Goal: Information Seeking & Learning: Learn about a topic

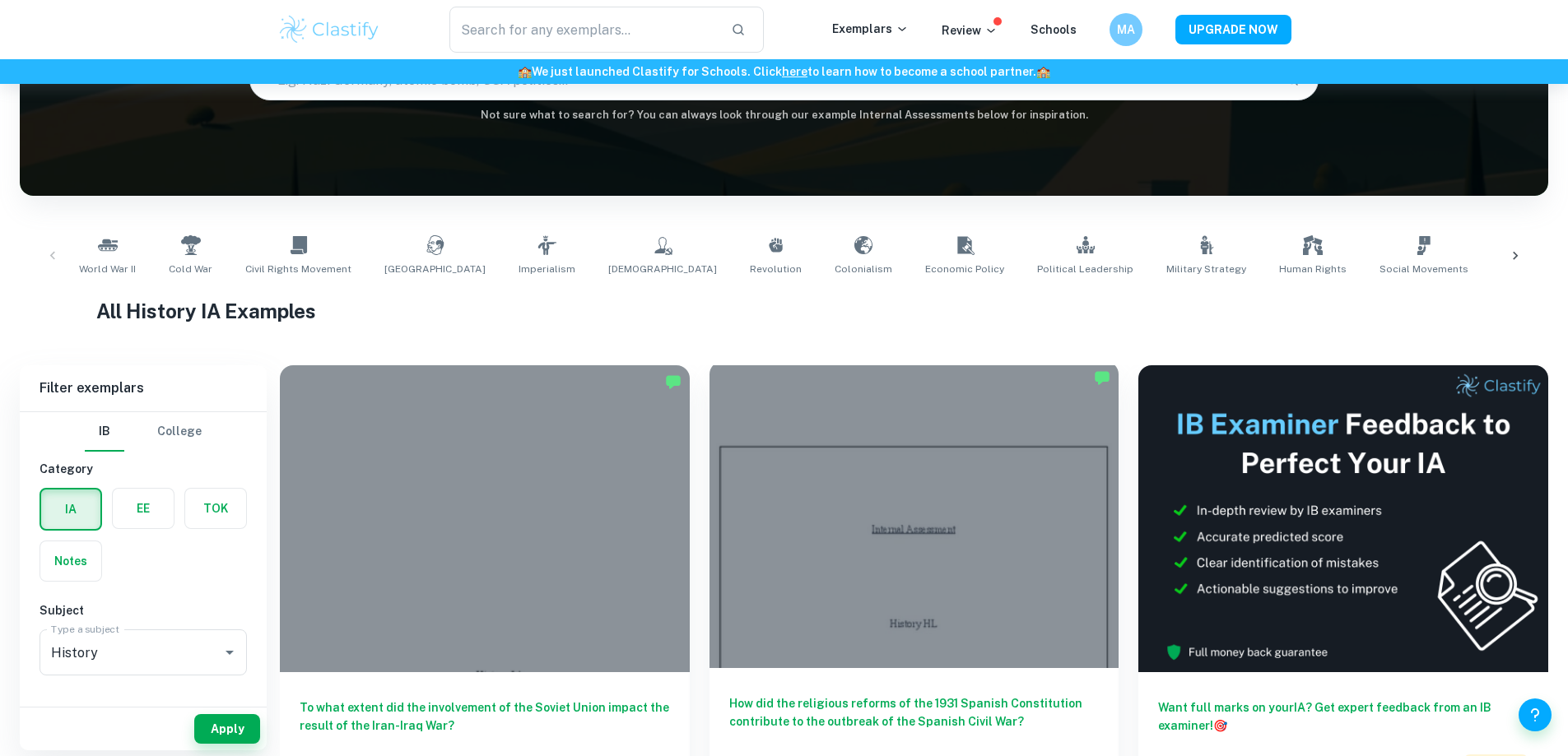
scroll to position [192, 0]
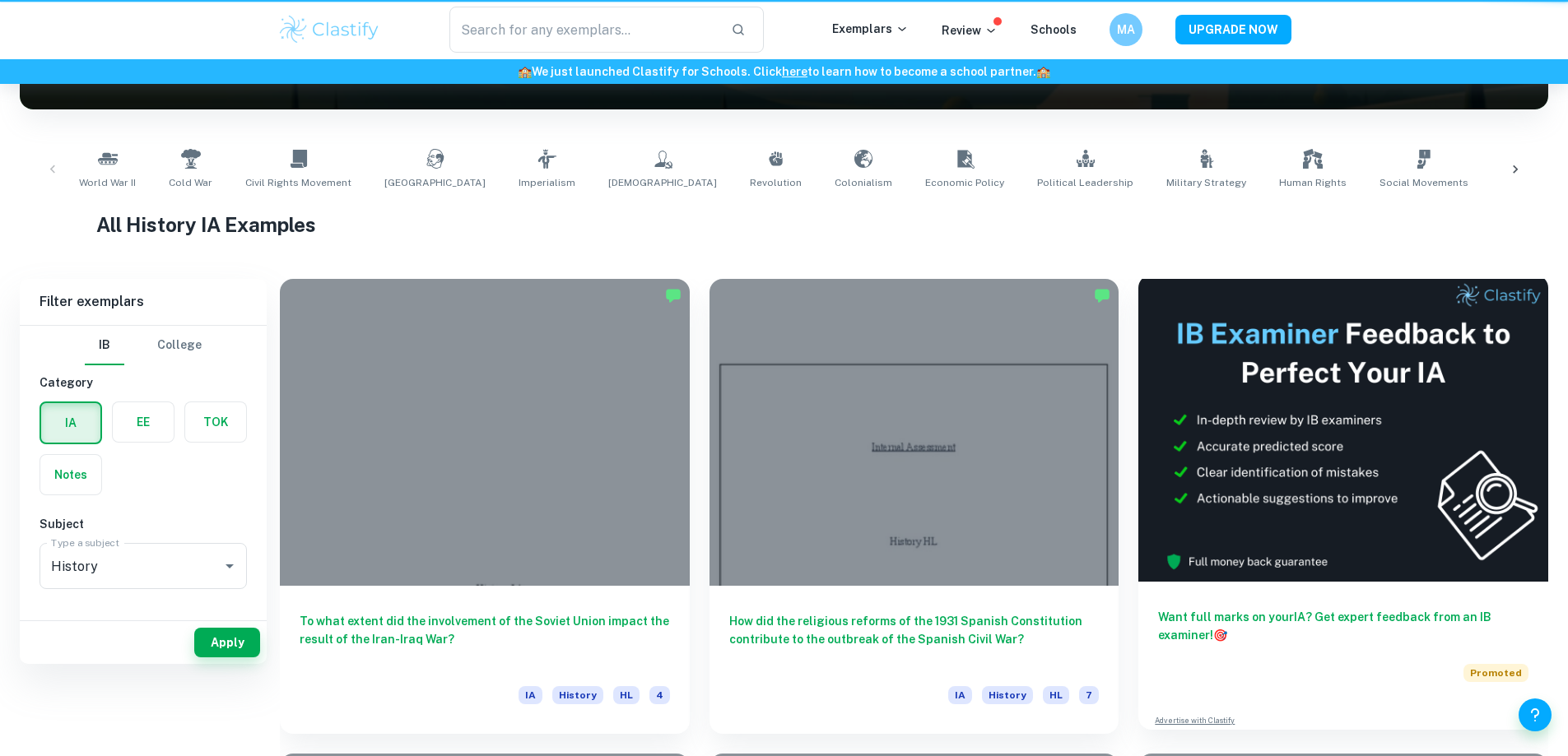
scroll to position [192, 0]
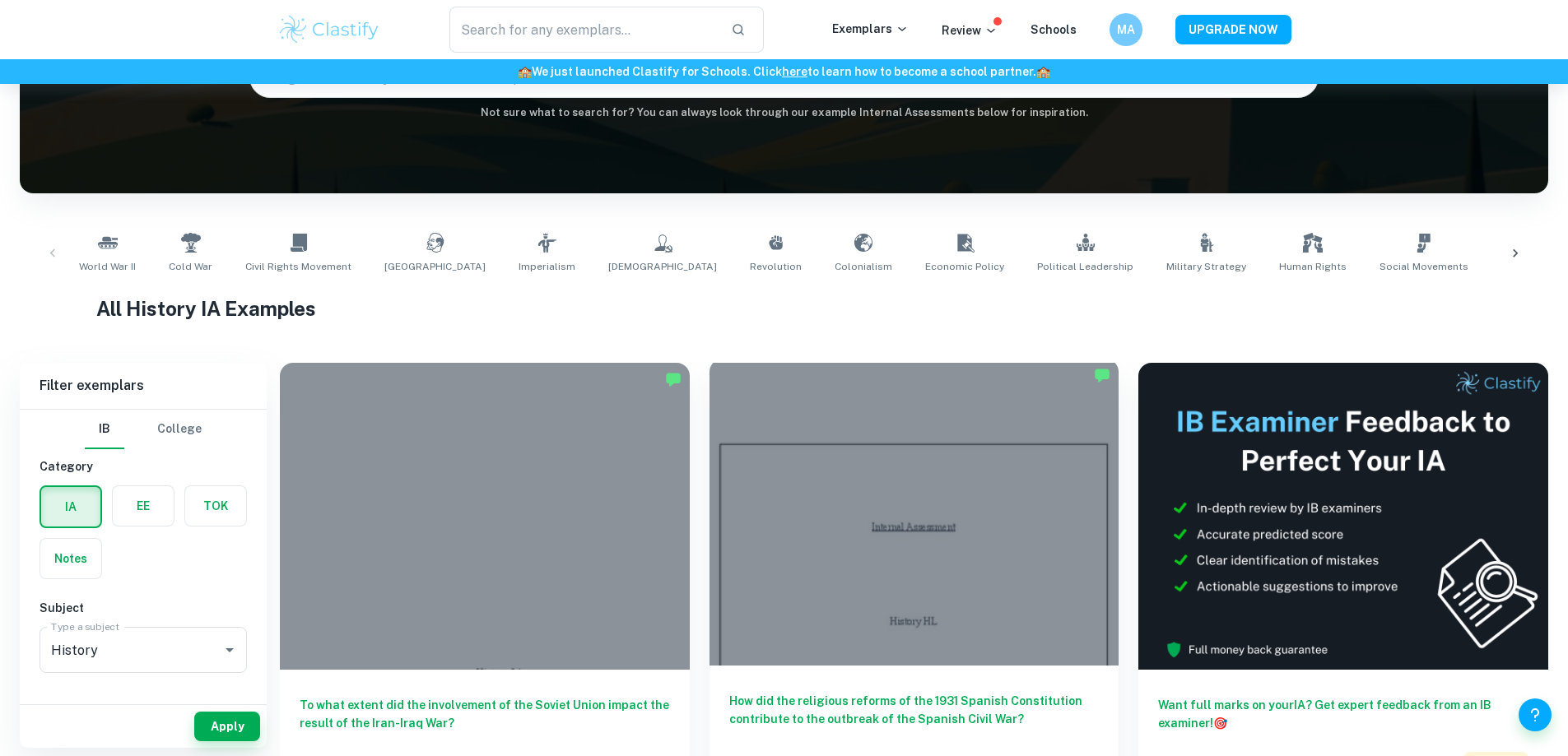
click at [840, 692] on h6 "How did the religious reforms of the 1931 Spanish Constitution contribute to th…" at bounding box center [914, 719] width 371 height 54
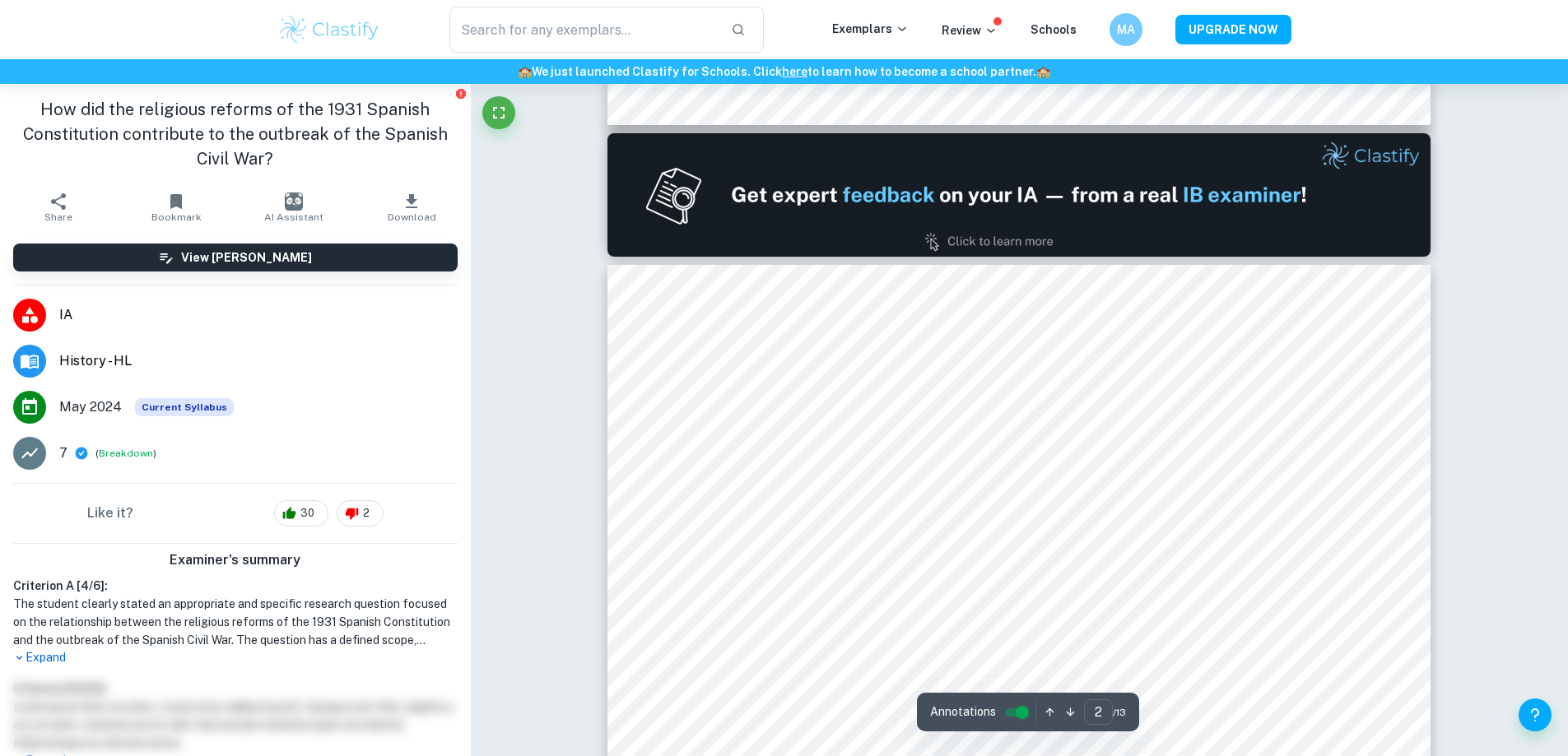
scroll to position [1152, 0]
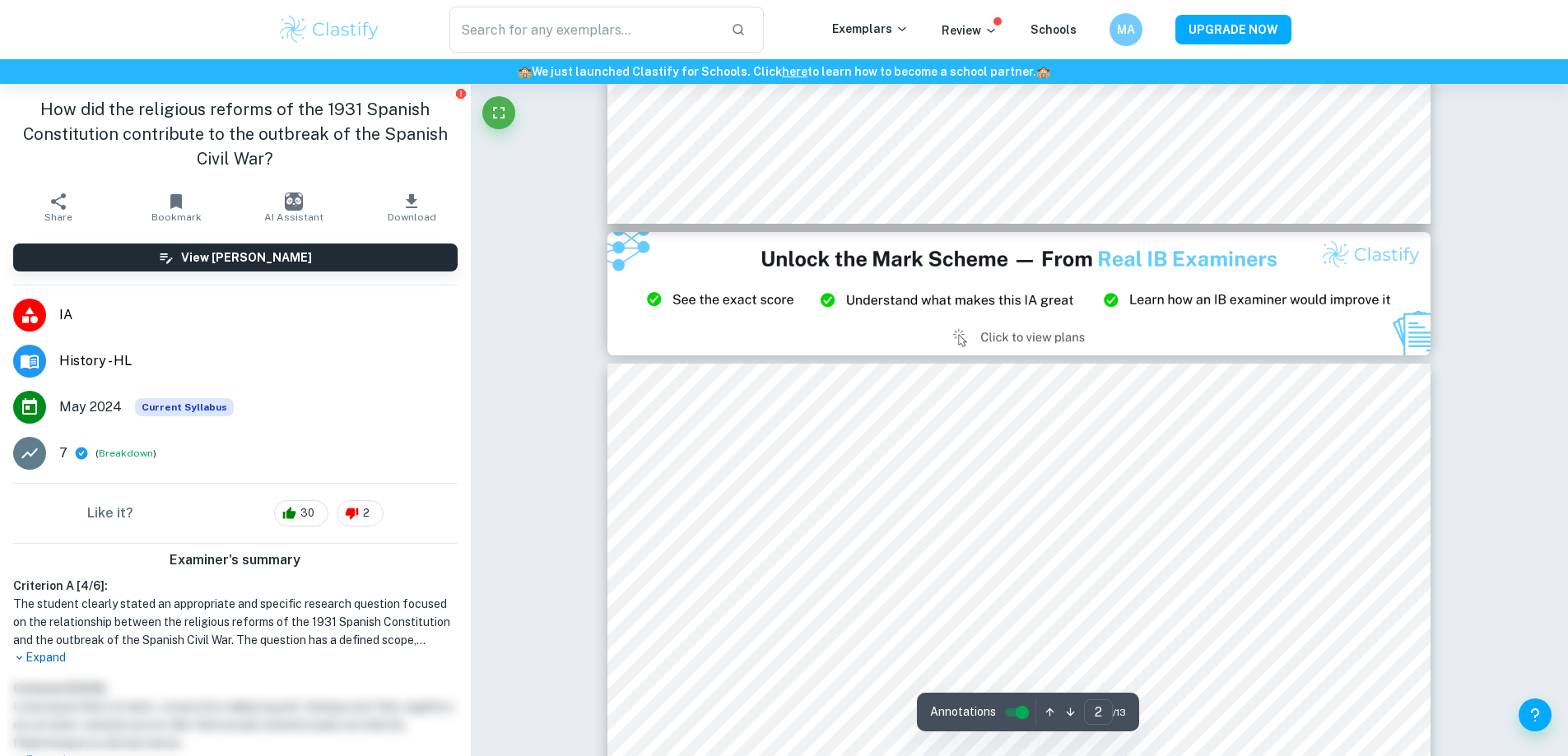
type input "3"
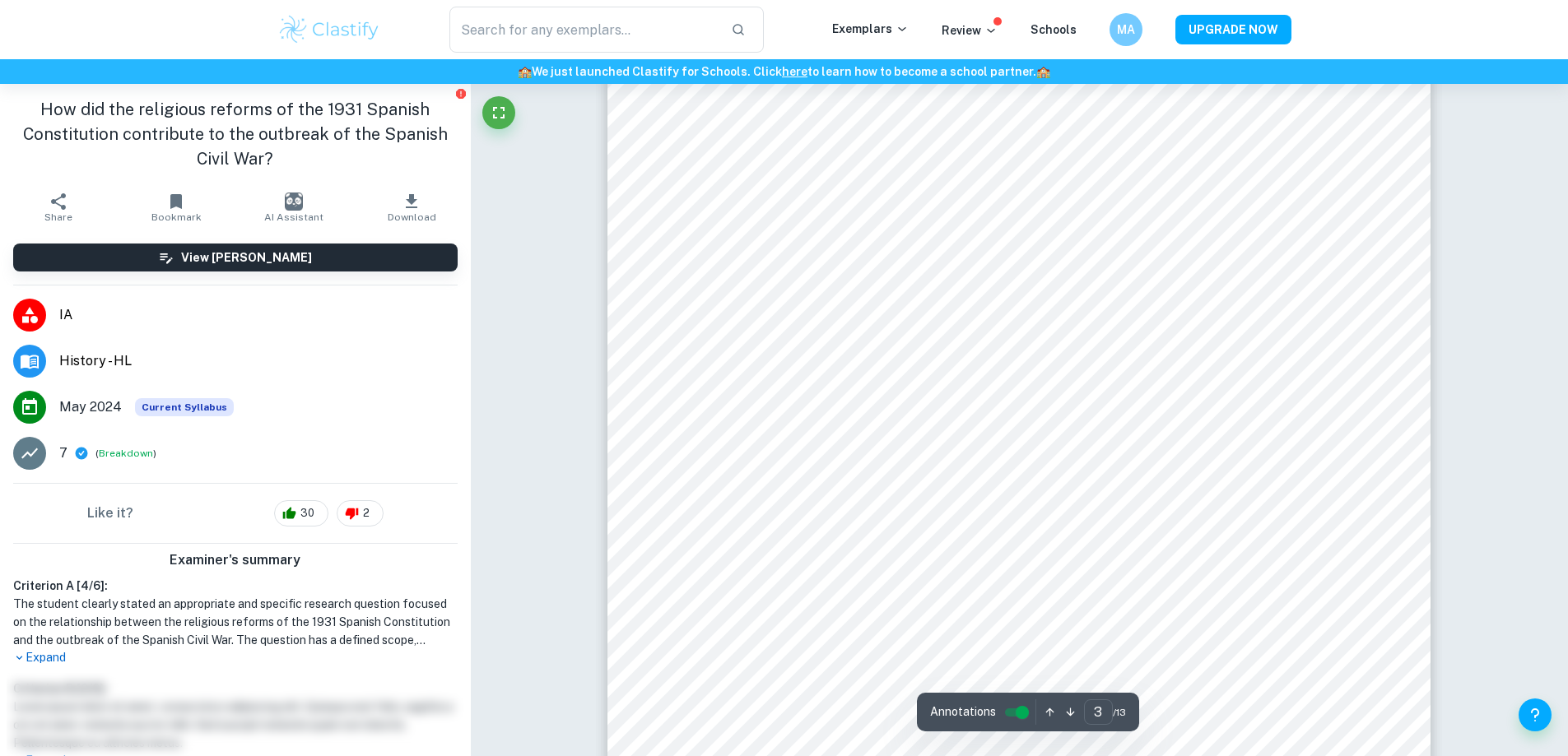
scroll to position [2688, 0]
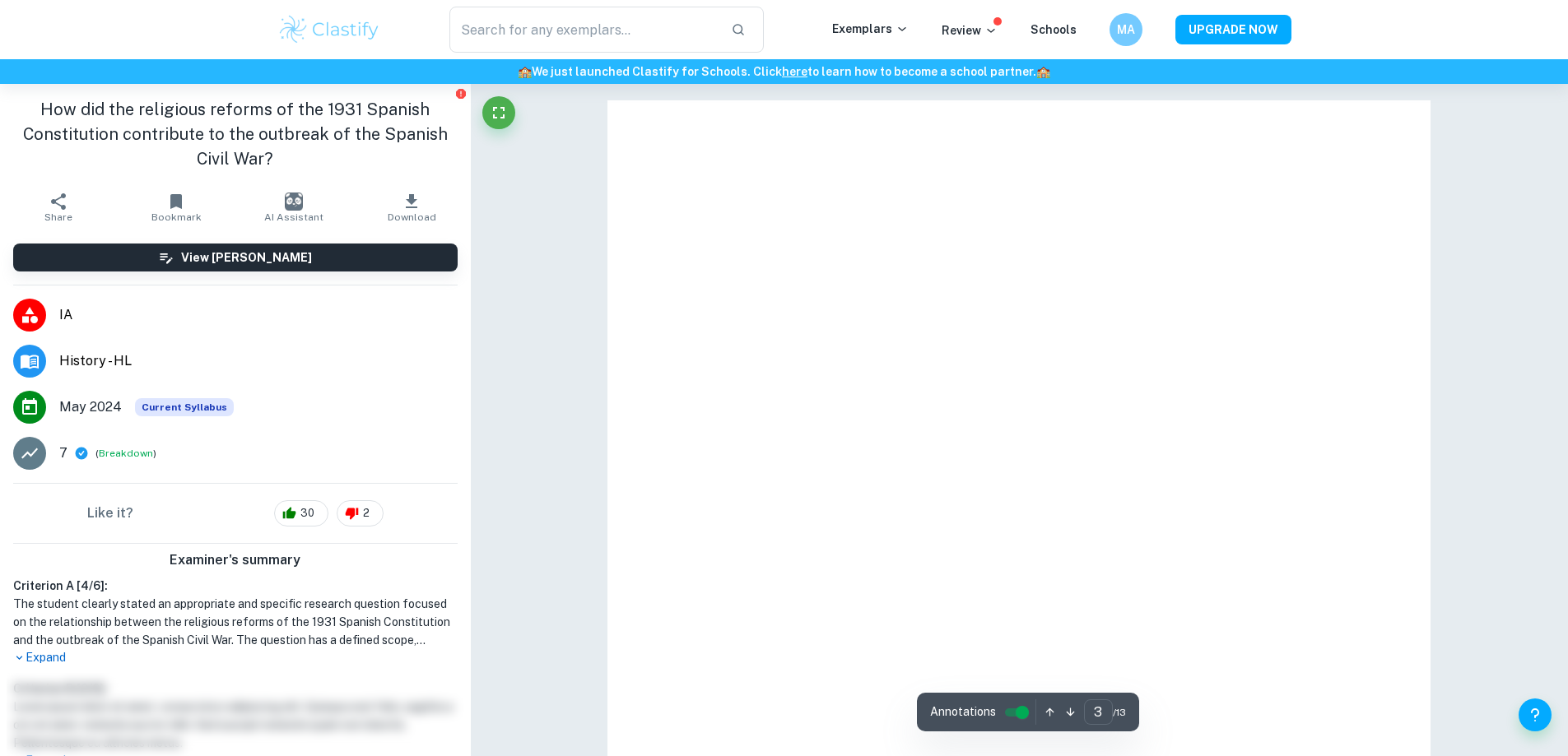
click at [354, 255] on button "View [PERSON_NAME]" at bounding box center [235, 258] width 444 height 28
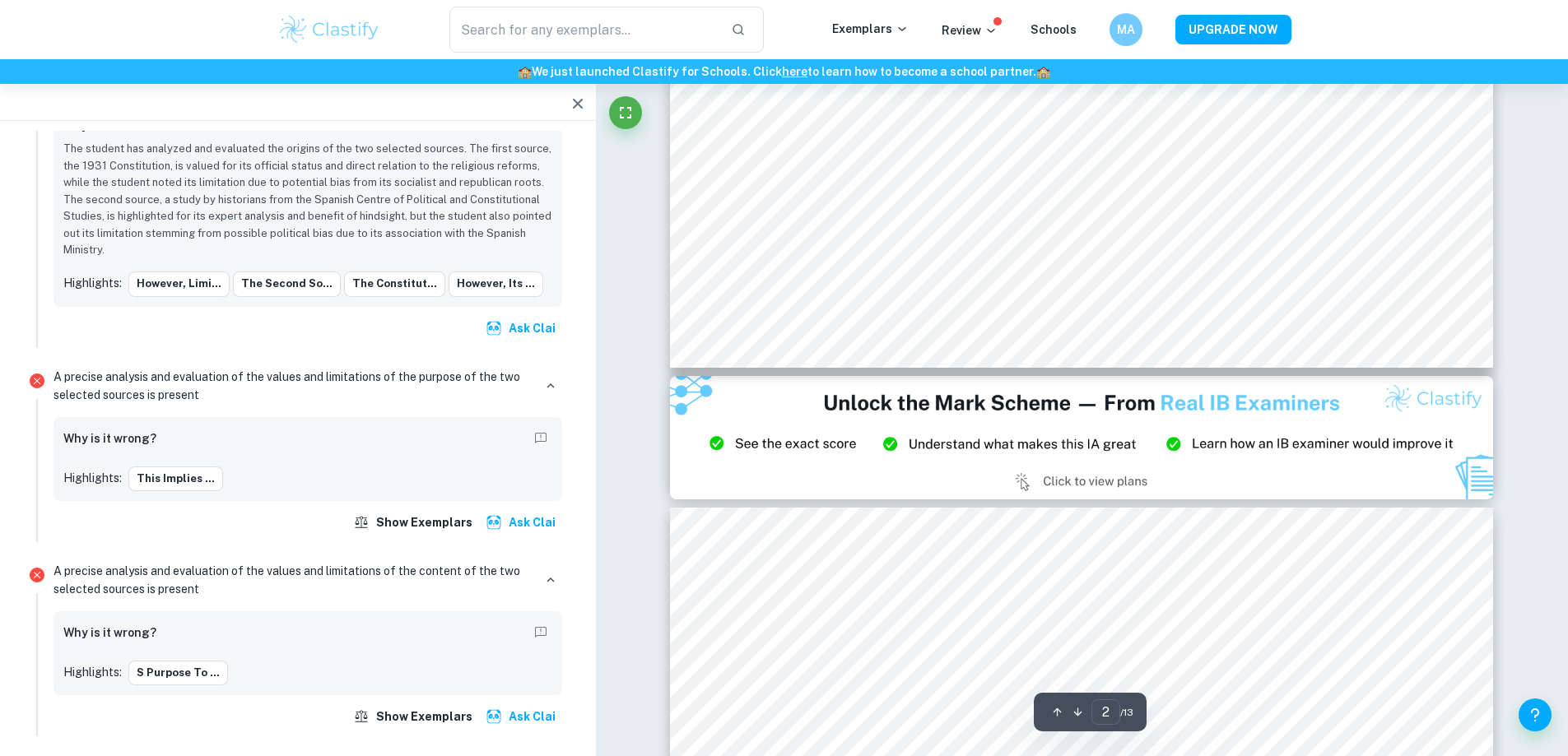
scroll to position [2773, 0]
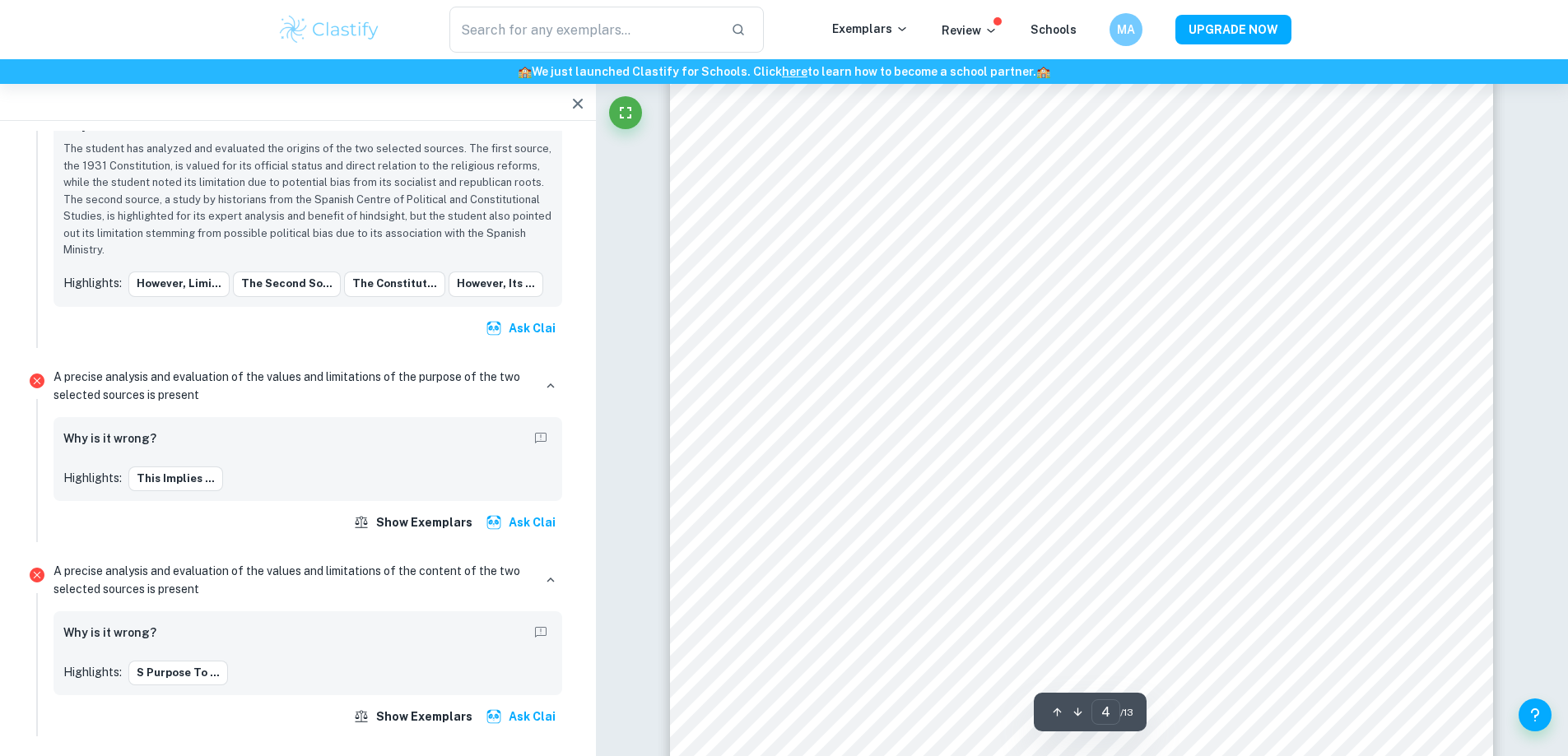
scroll to position [4308, 0]
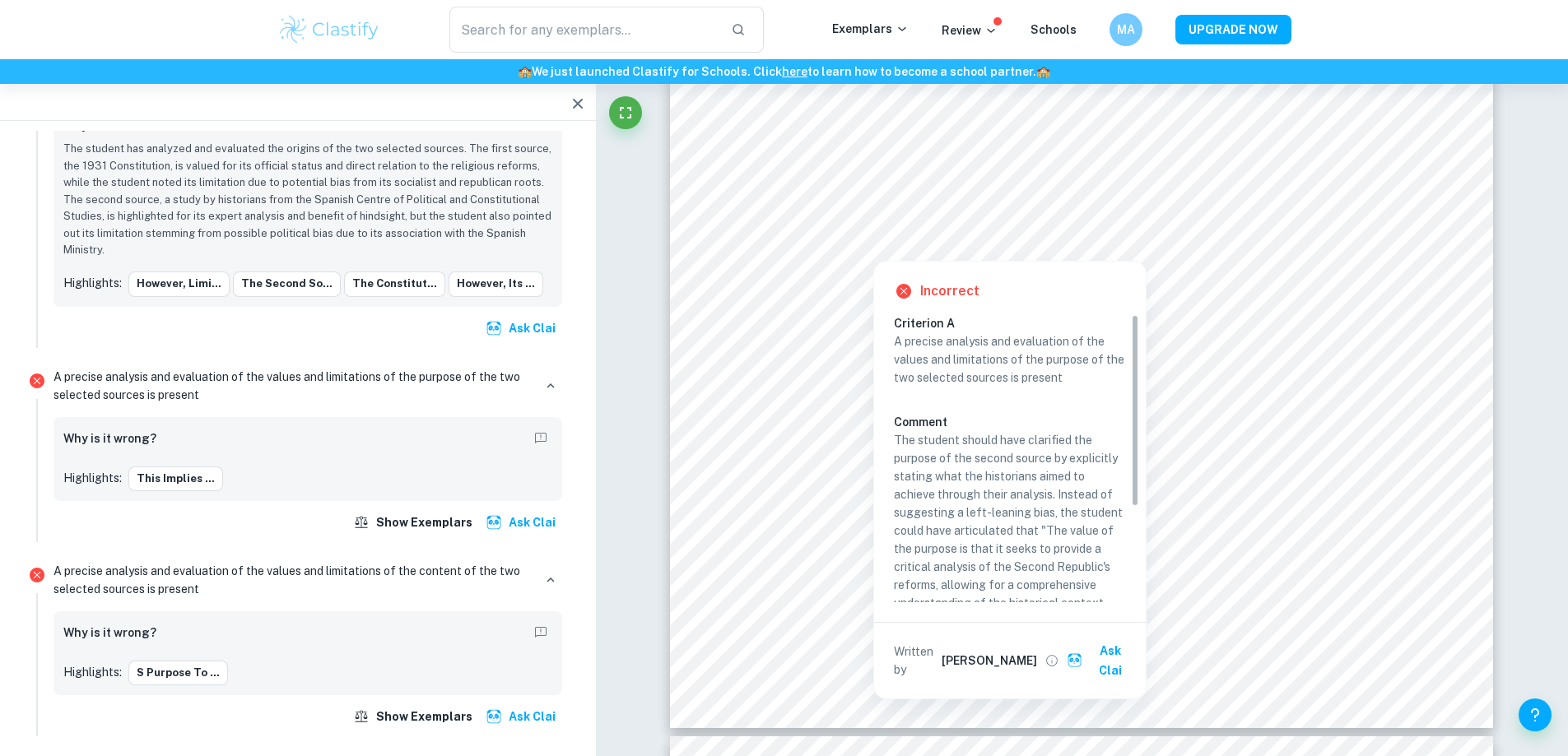
click at [950, 189] on div at bounding box center [1080, 209] width 623 height 57
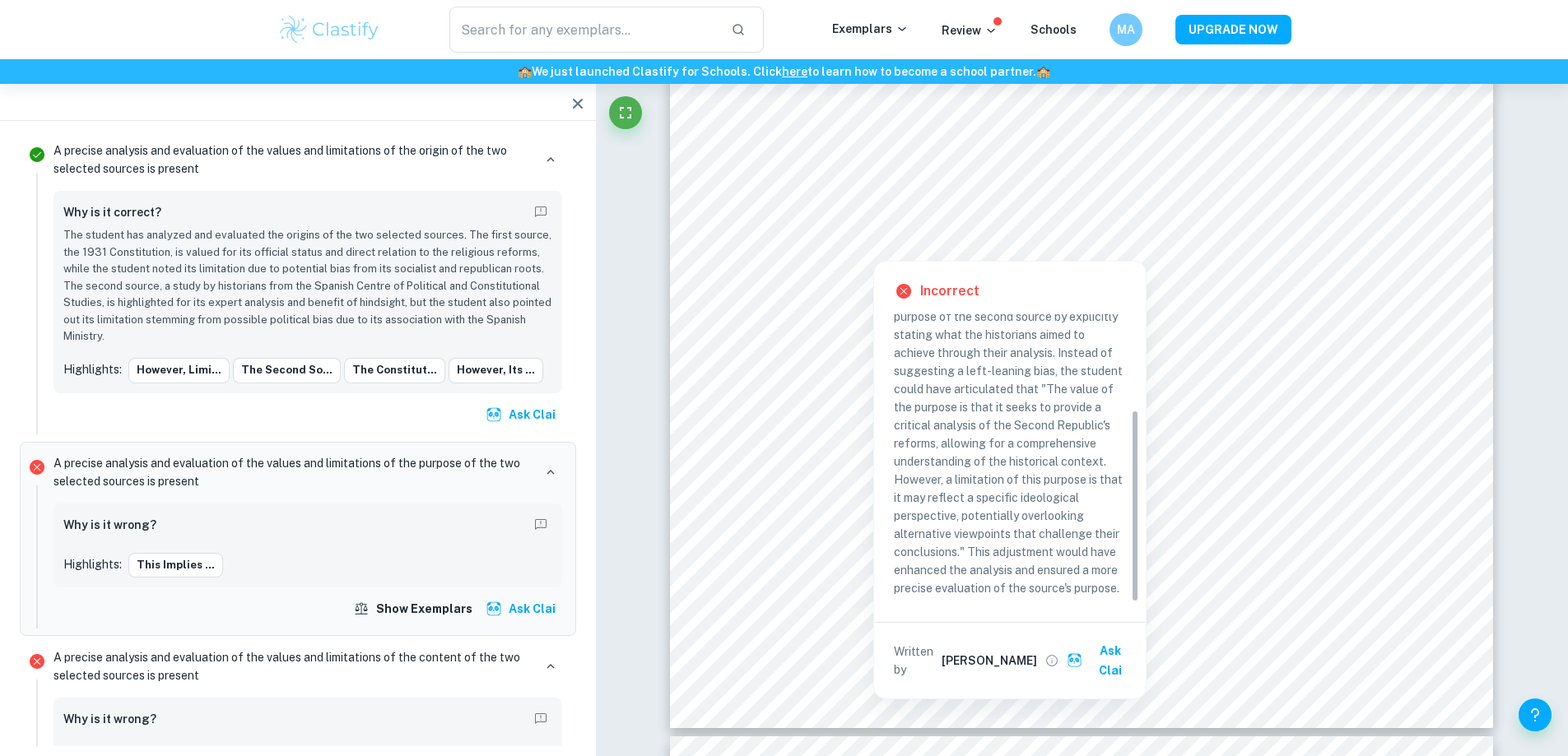
scroll to position [143, 0]
click at [1138, 460] on div "Criterion A A precise analysis and evaluation of the values and limitations of …" at bounding box center [1016, 458] width 245 height 288
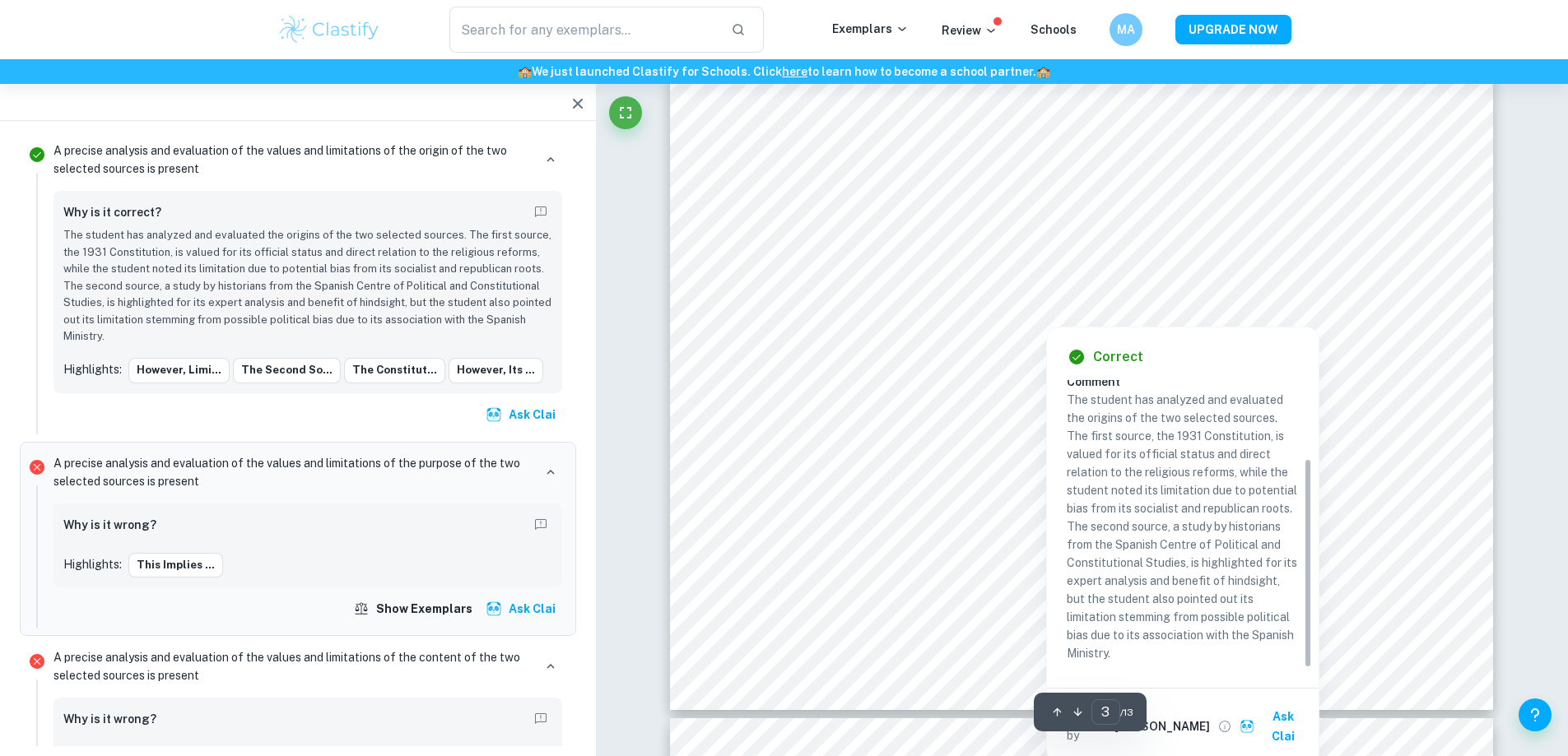
scroll to position [2964, 0]
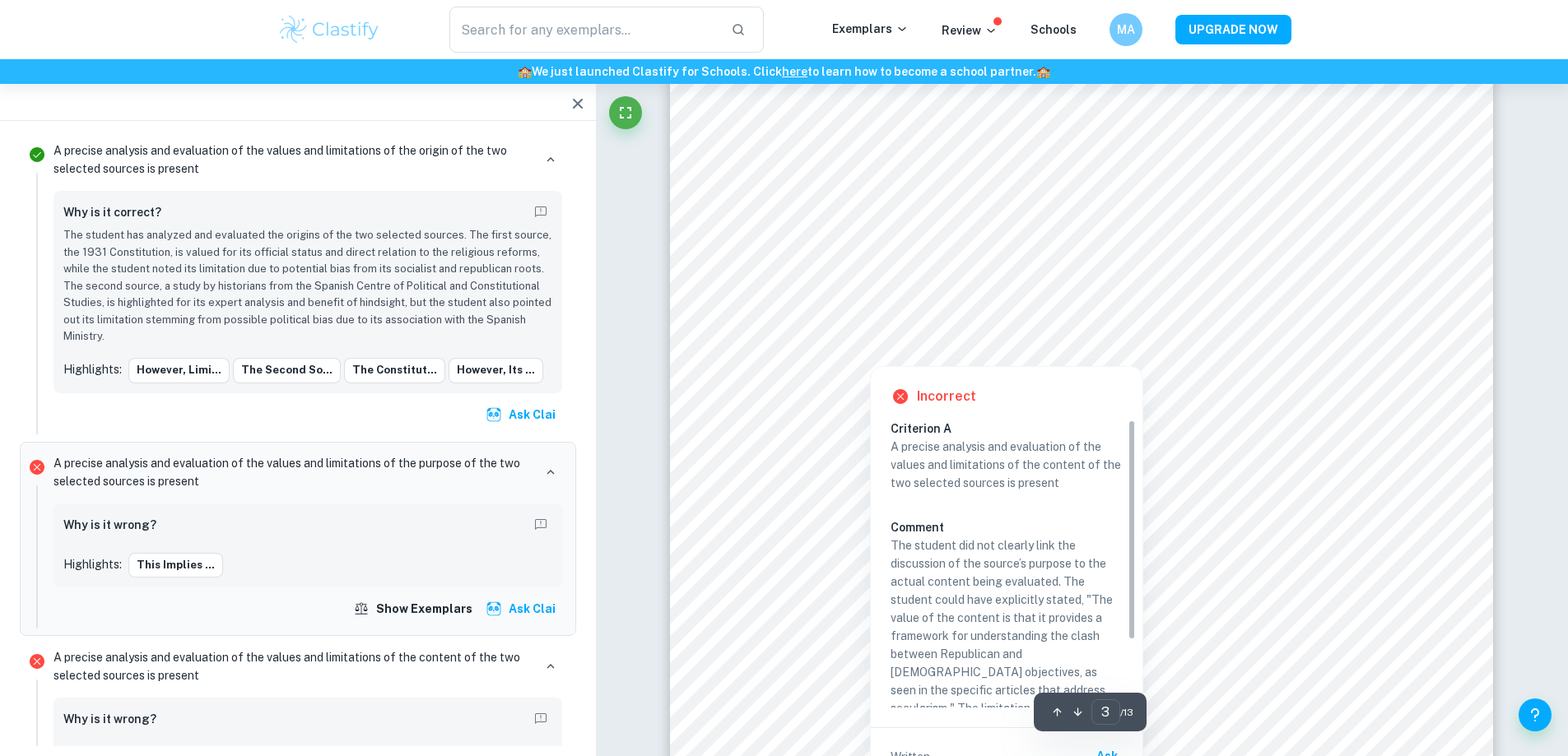
click at [1016, 278] on div at bounding box center [1131, 286] width 523 height 39
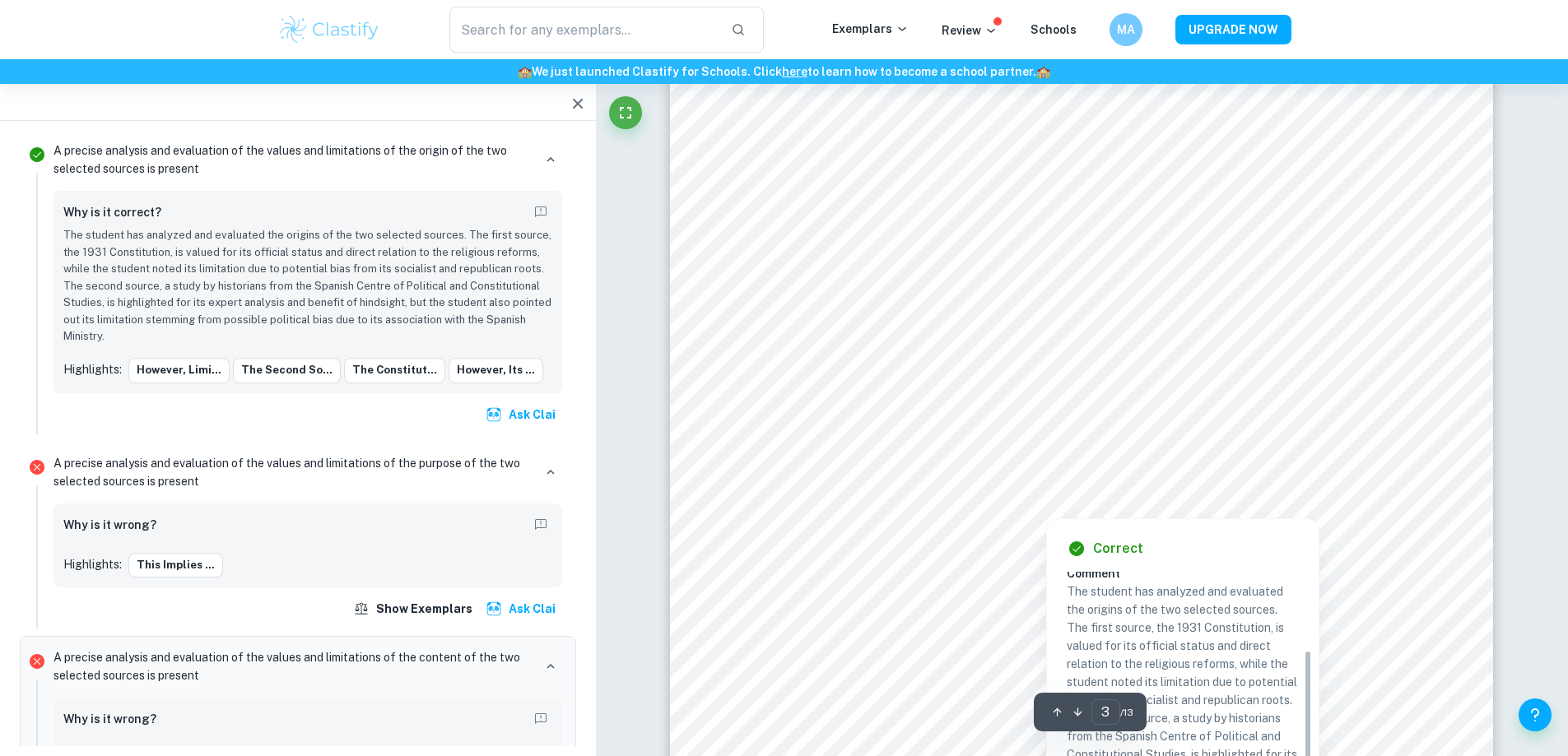
scroll to position [2413, 0]
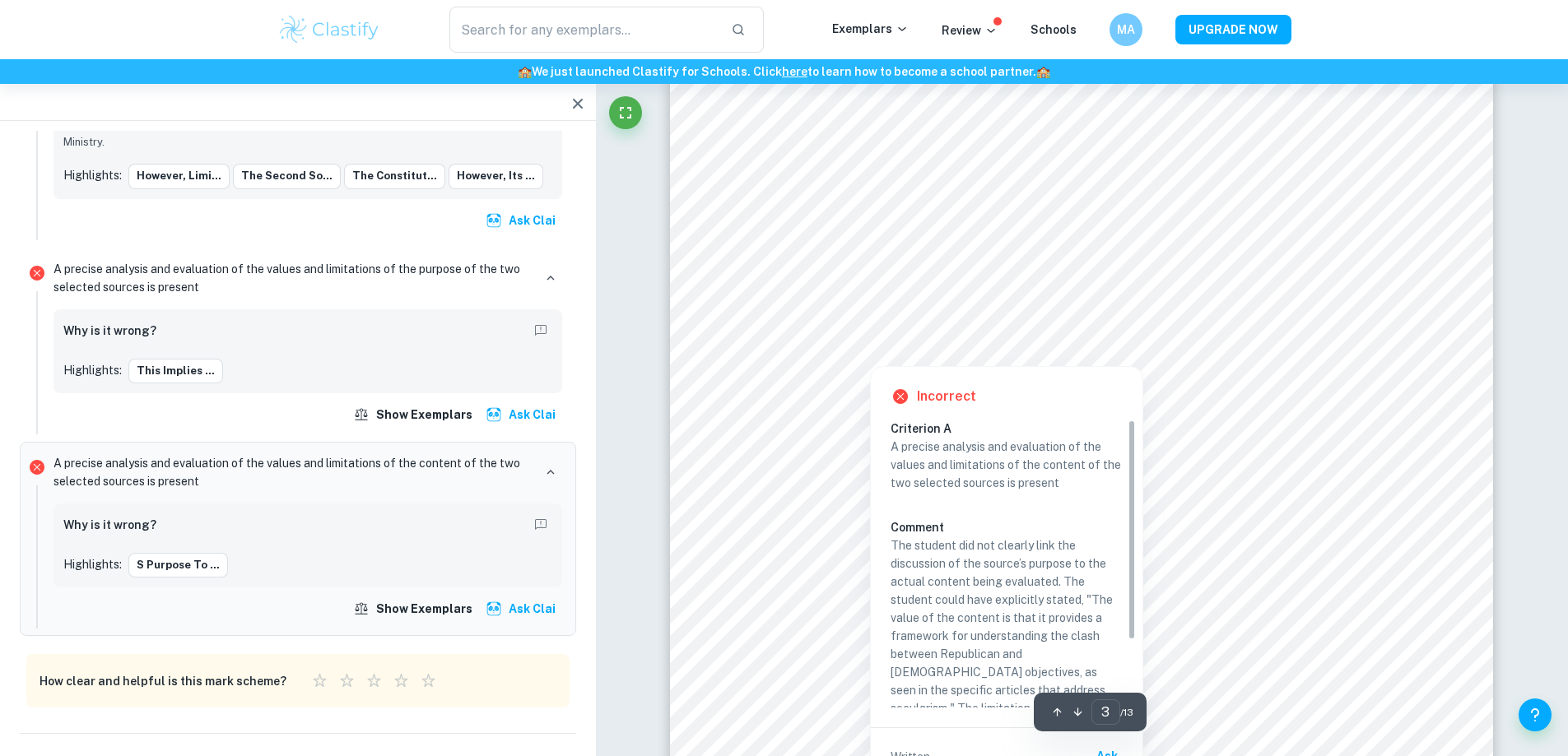
click at [967, 307] on div at bounding box center [1080, 314] width 623 height 58
click at [966, 307] on div at bounding box center [1080, 314] width 623 height 58
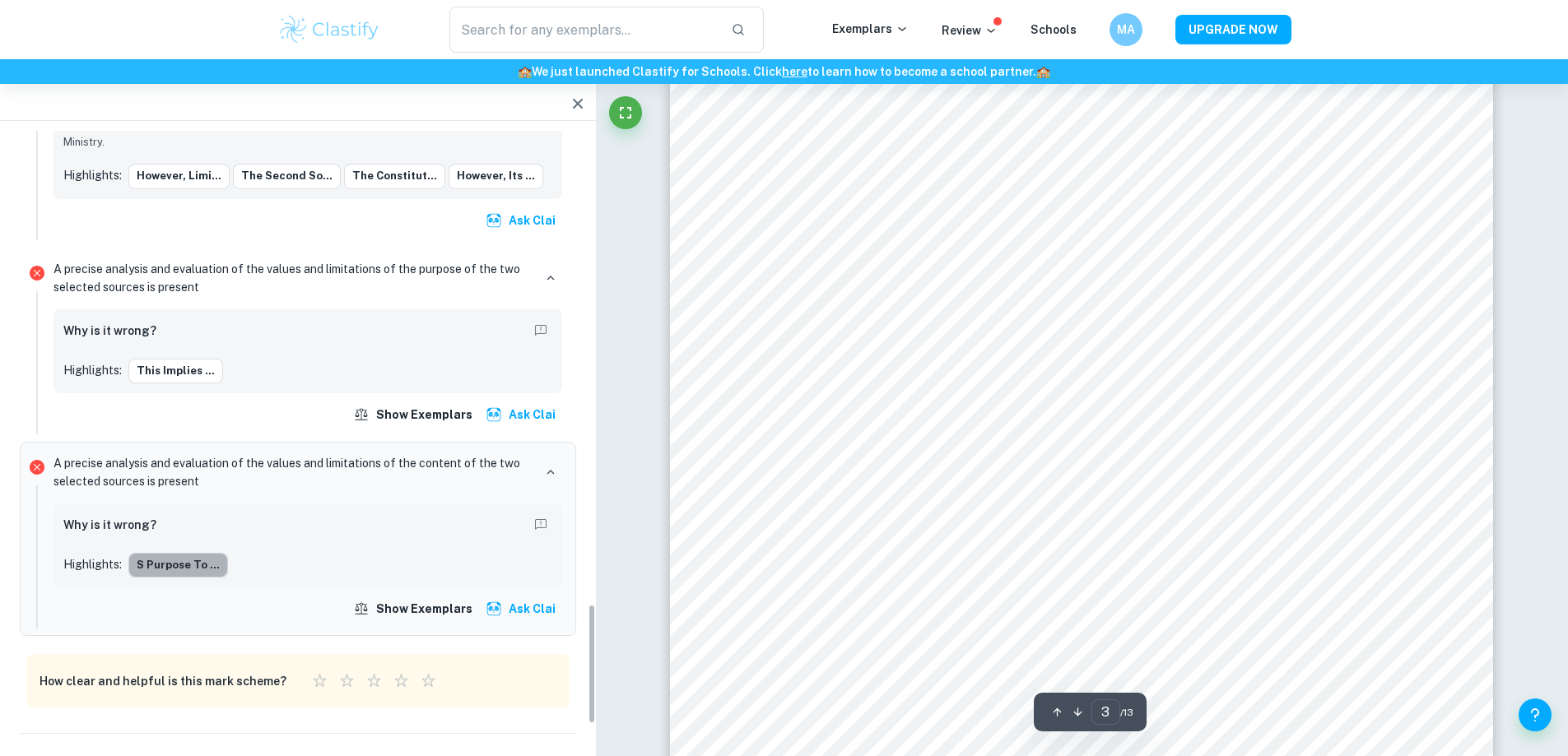
click at [210, 553] on button "s purpose to ..." at bounding box center [179, 565] width 100 height 25
click at [964, 398] on div at bounding box center [1131, 397] width 523 height 39
click at [556, 465] on icon "button" at bounding box center [550, 472] width 15 height 15
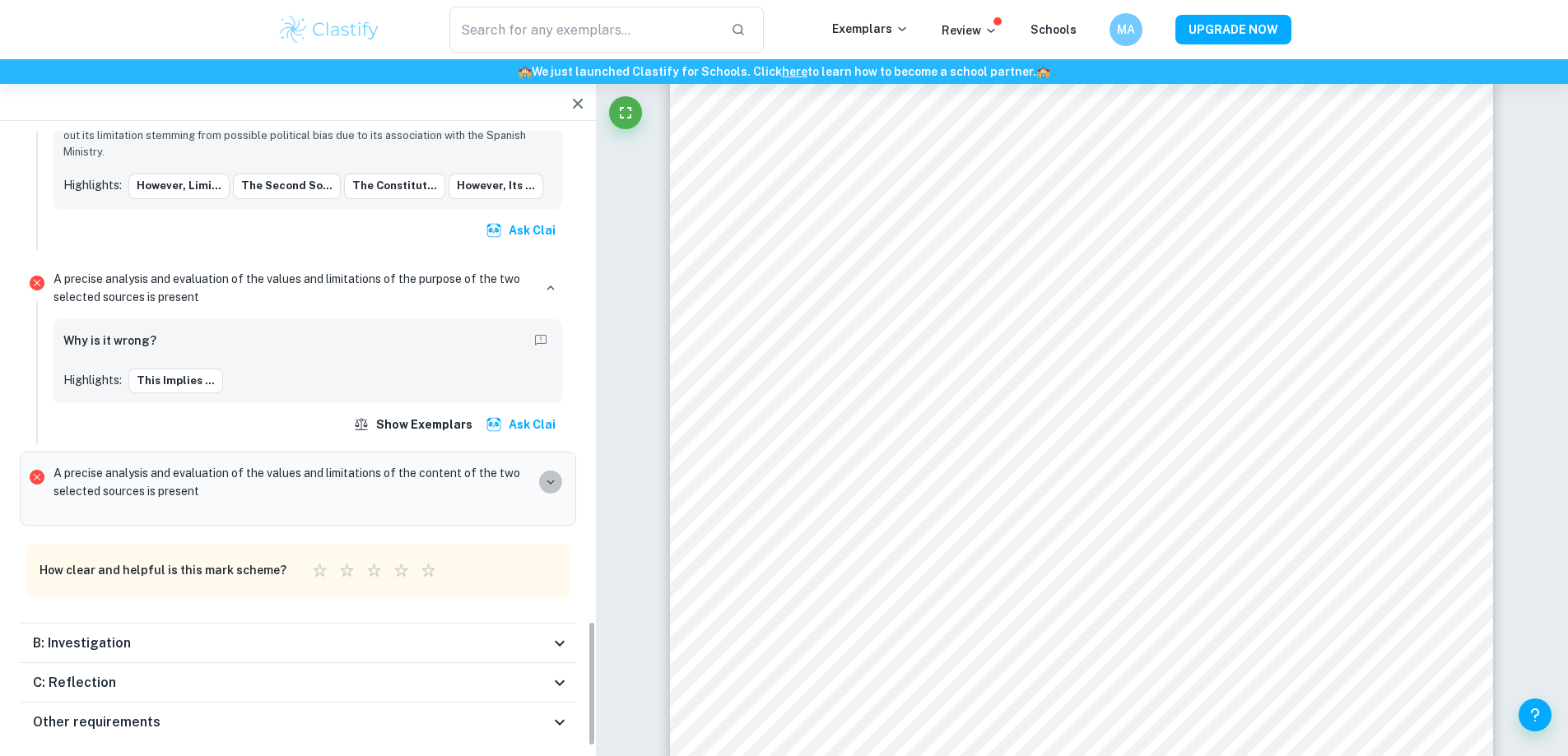
click at [553, 475] on icon "button" at bounding box center [550, 482] width 15 height 15
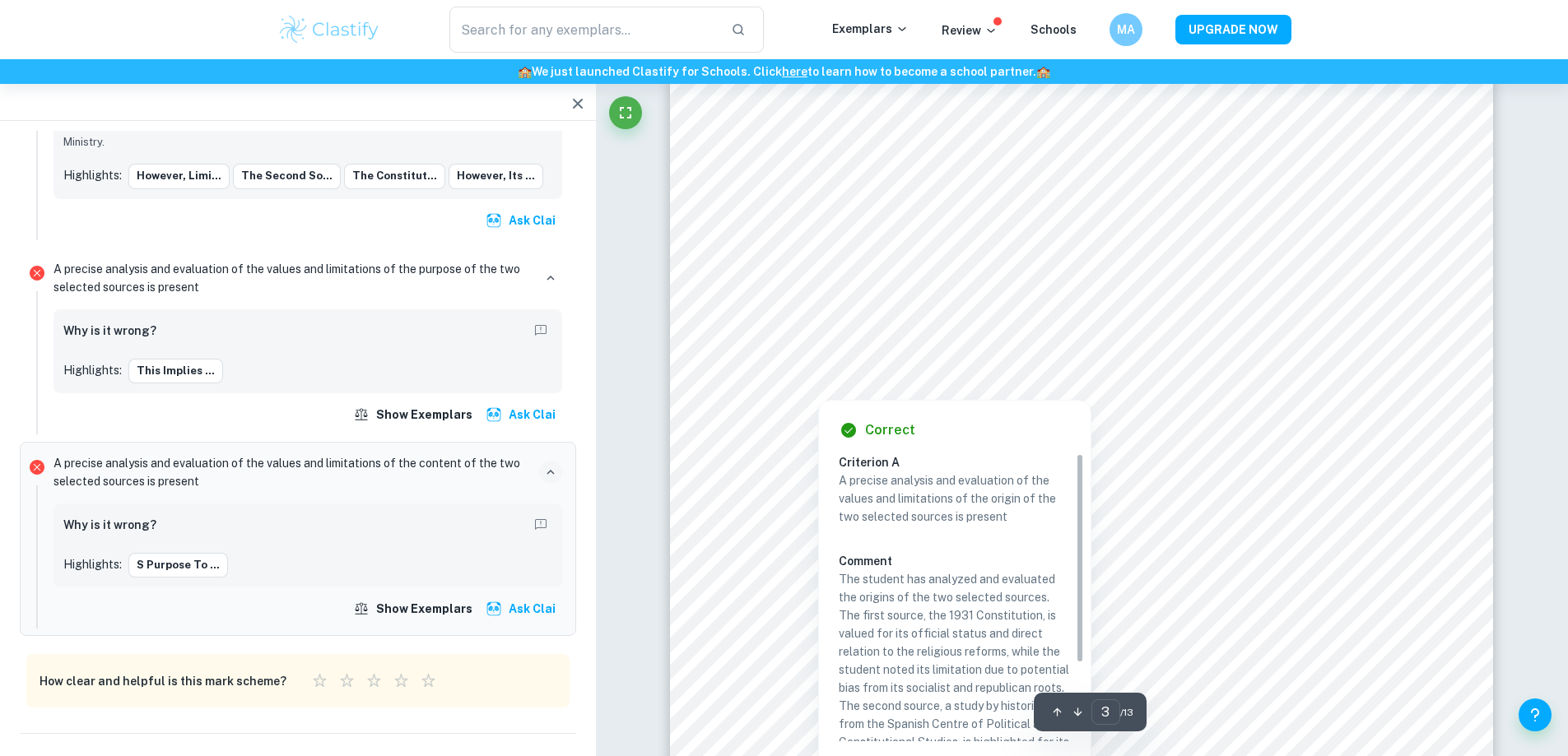
click at [972, 355] on div at bounding box center [1080, 349] width 623 height 59
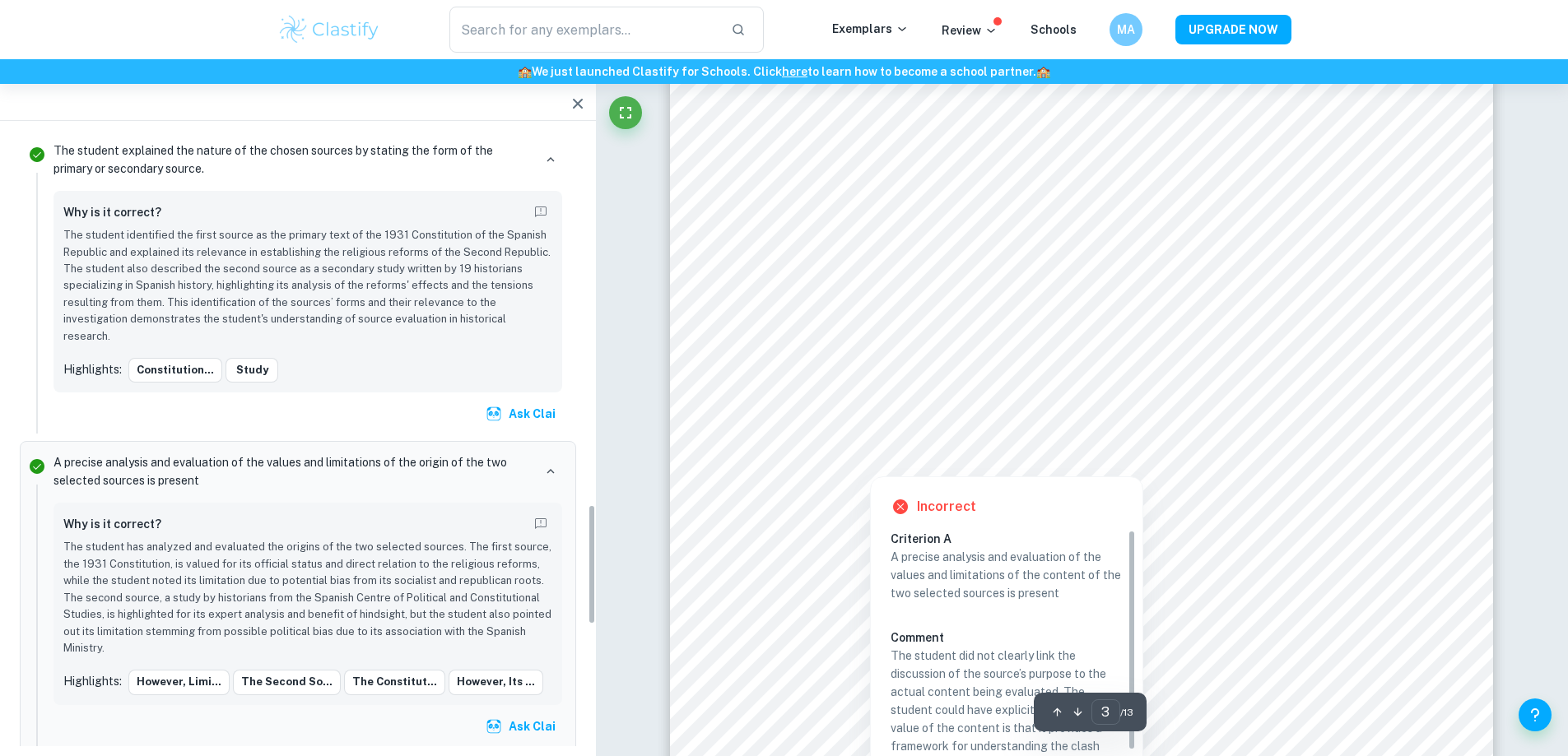
click at [975, 380] on div at bounding box center [1131, 397] width 523 height 39
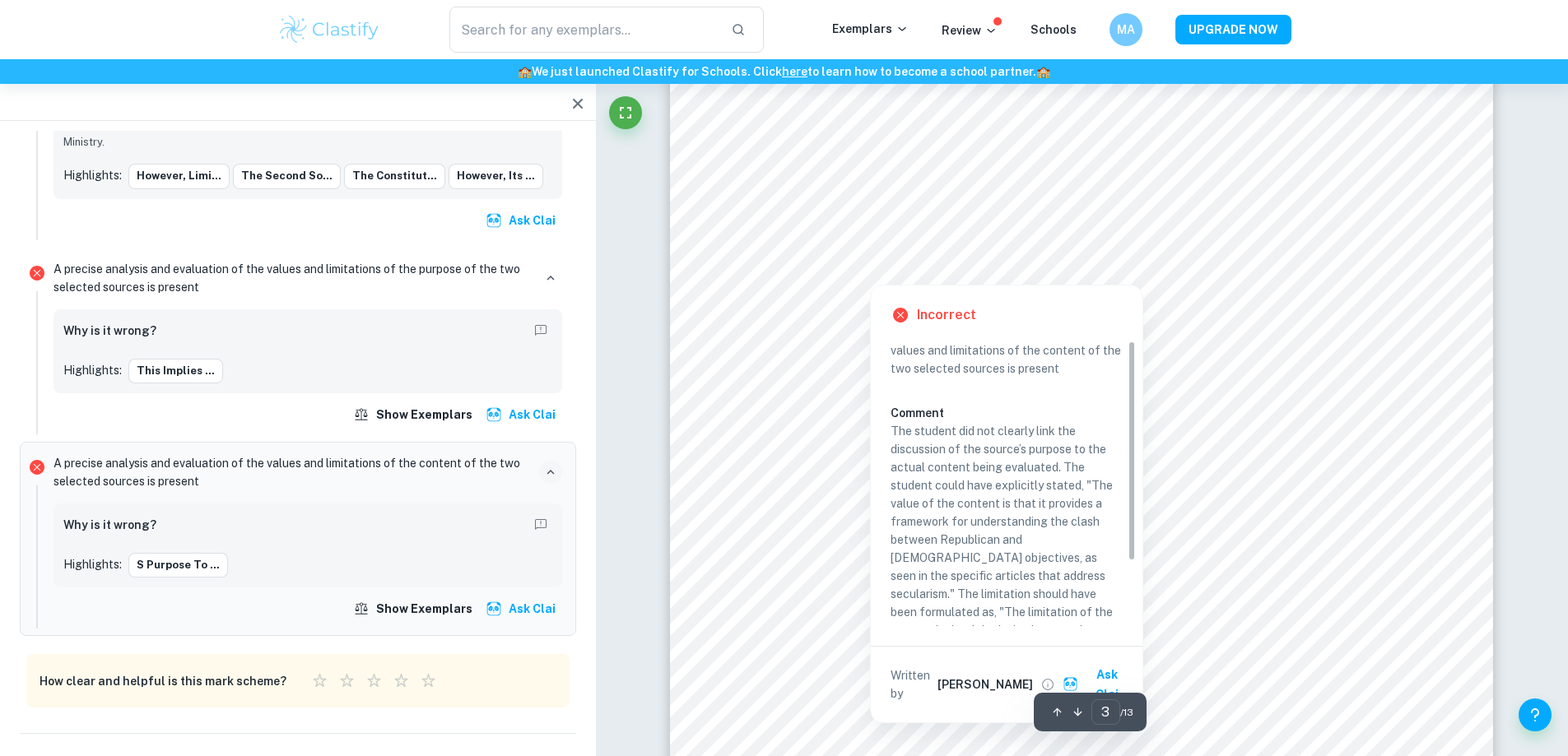
scroll to position [88, 0]
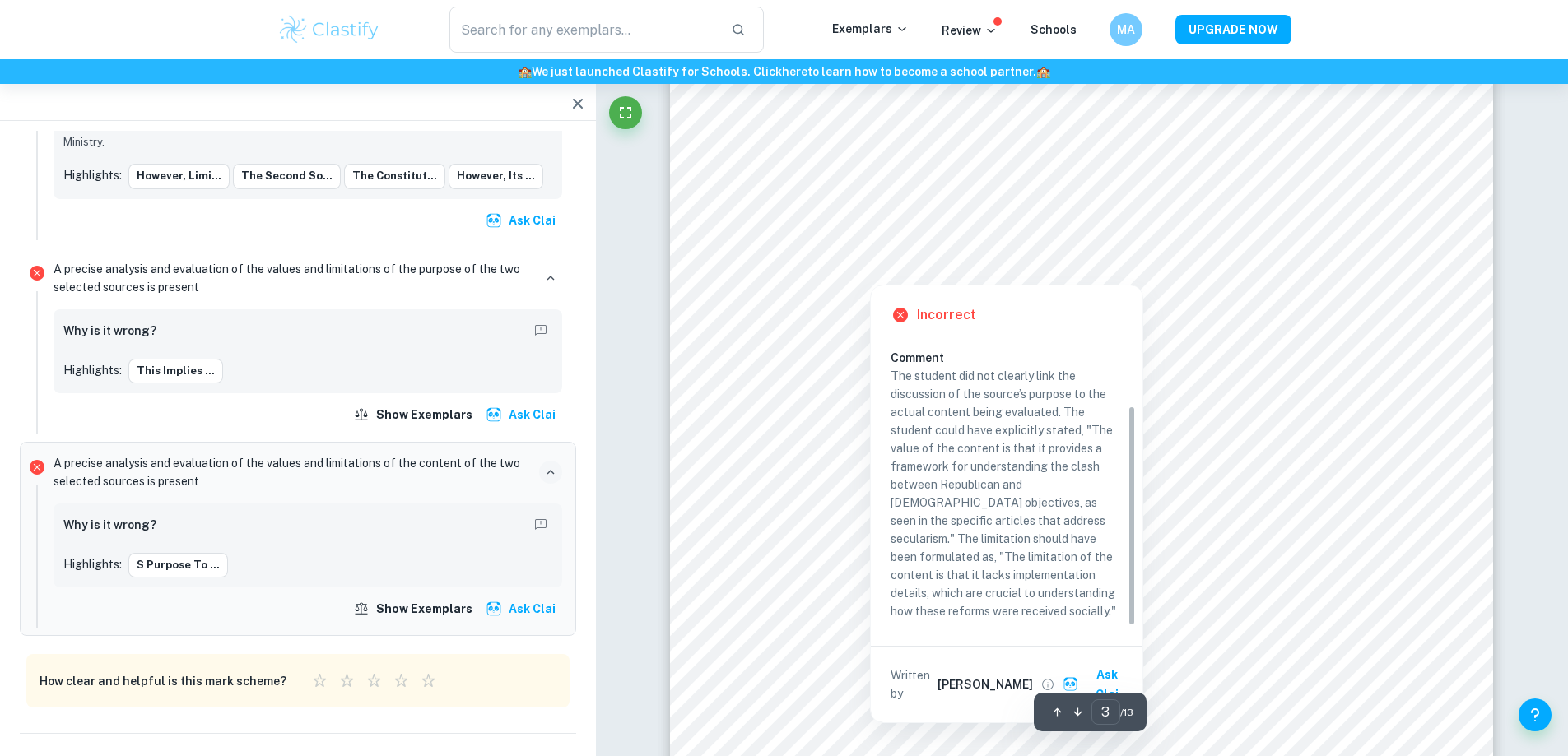
click at [961, 201] on div at bounding box center [1131, 205] width 523 height 39
click at [949, 234] on div at bounding box center [1080, 233] width 623 height 58
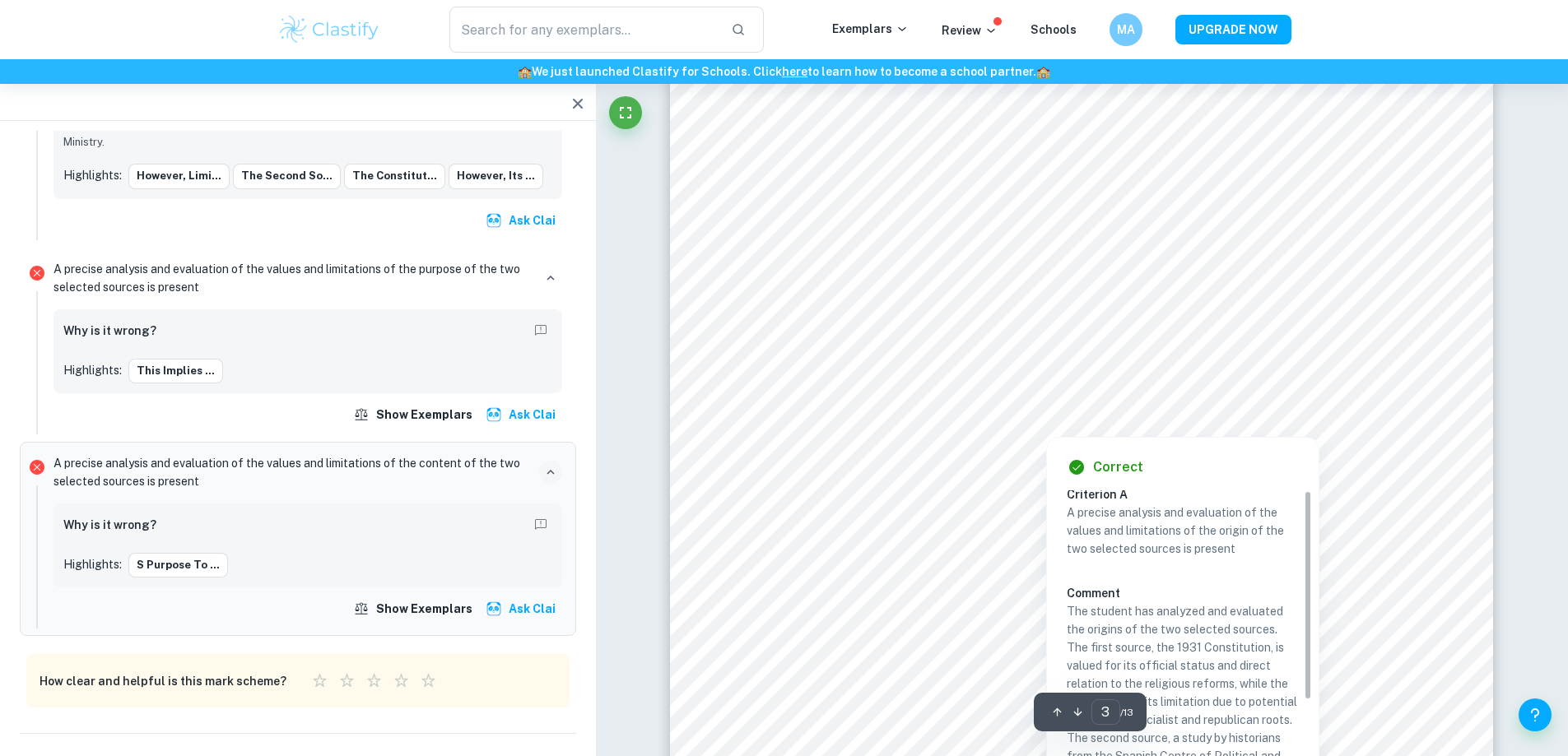
scroll to position [0, 0]
click at [1156, 548] on p "A precise analysis and evaluation of the values and limitations of the origin o…" at bounding box center [1183, 536] width 232 height 54
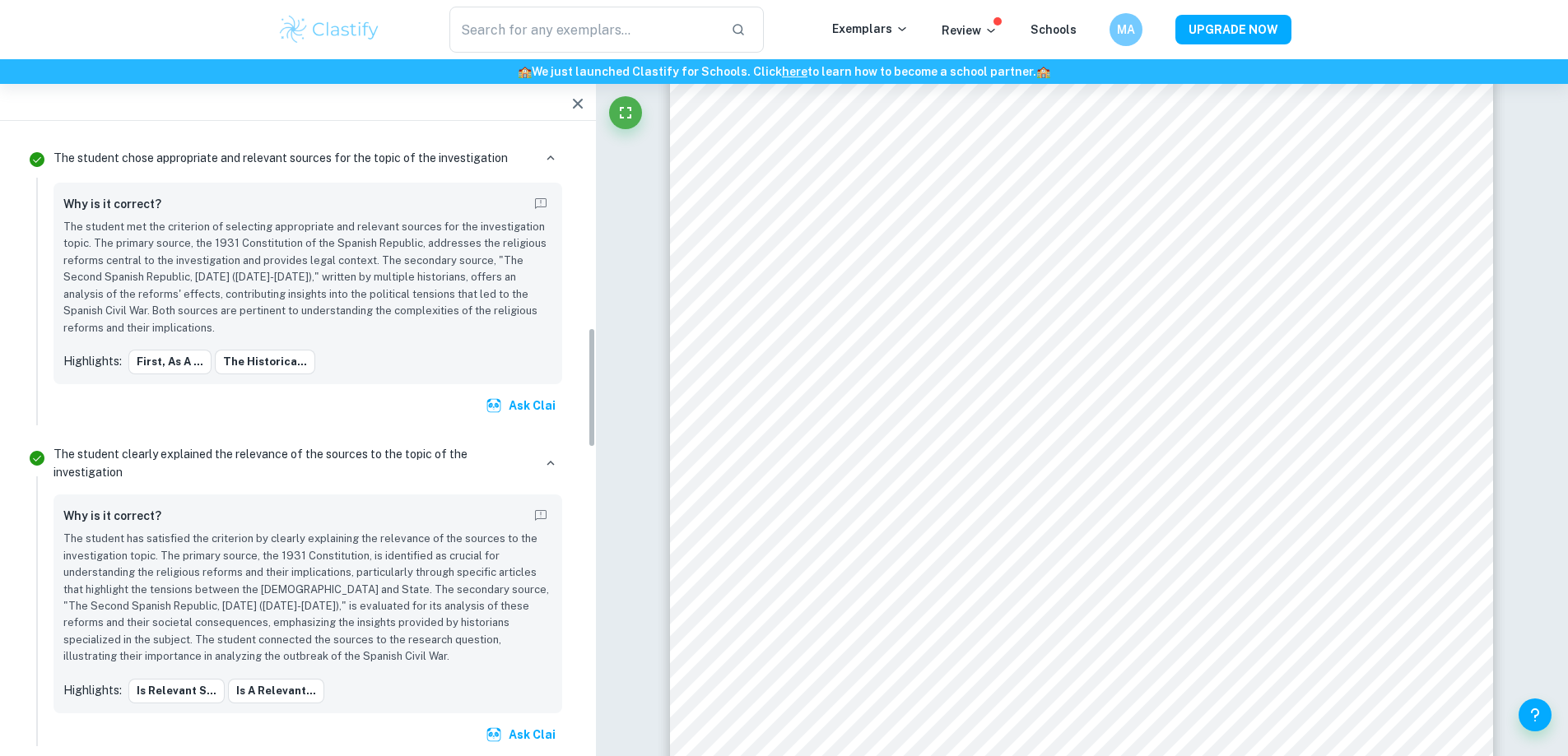
scroll to position [945, 0]
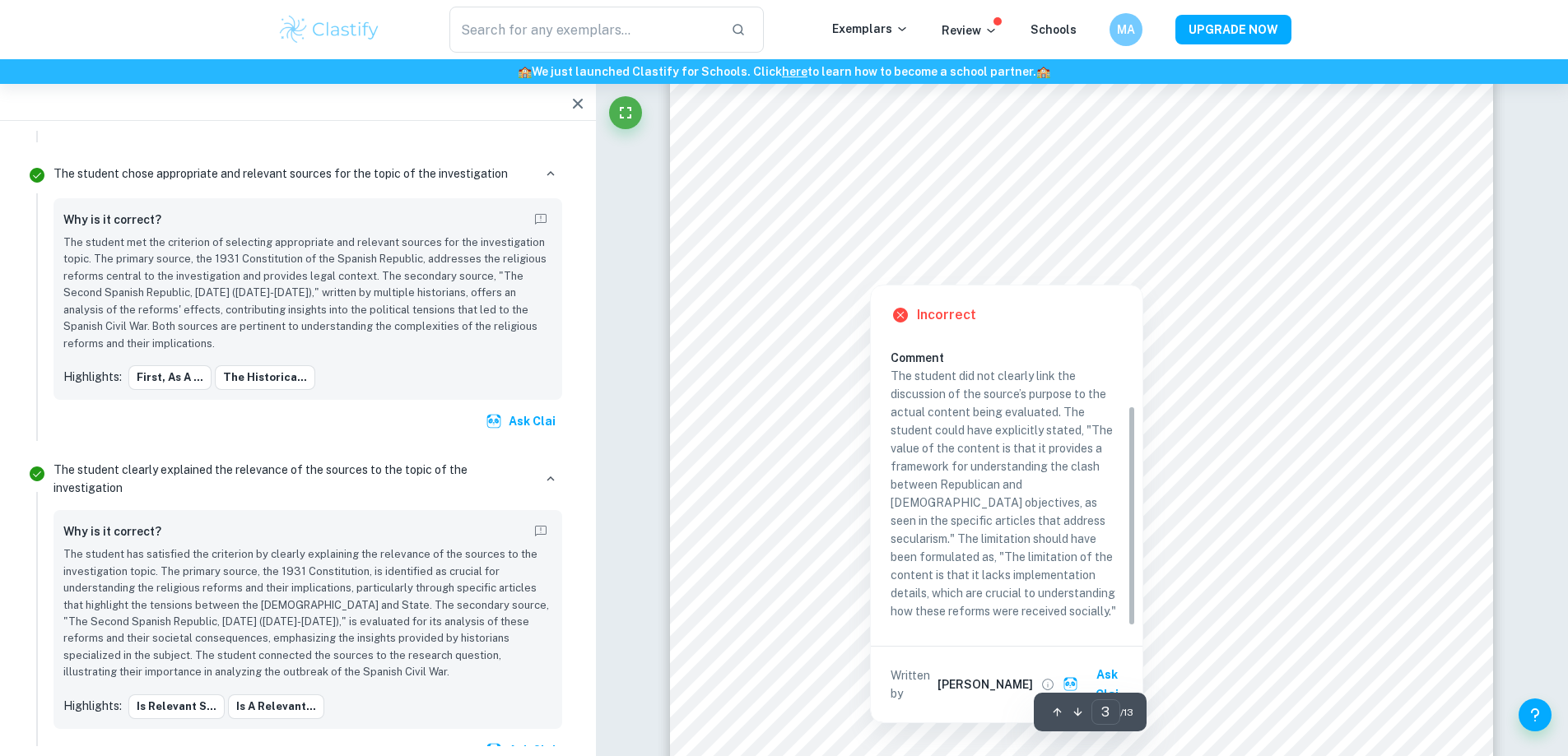
click at [977, 195] on div at bounding box center [1131, 205] width 523 height 39
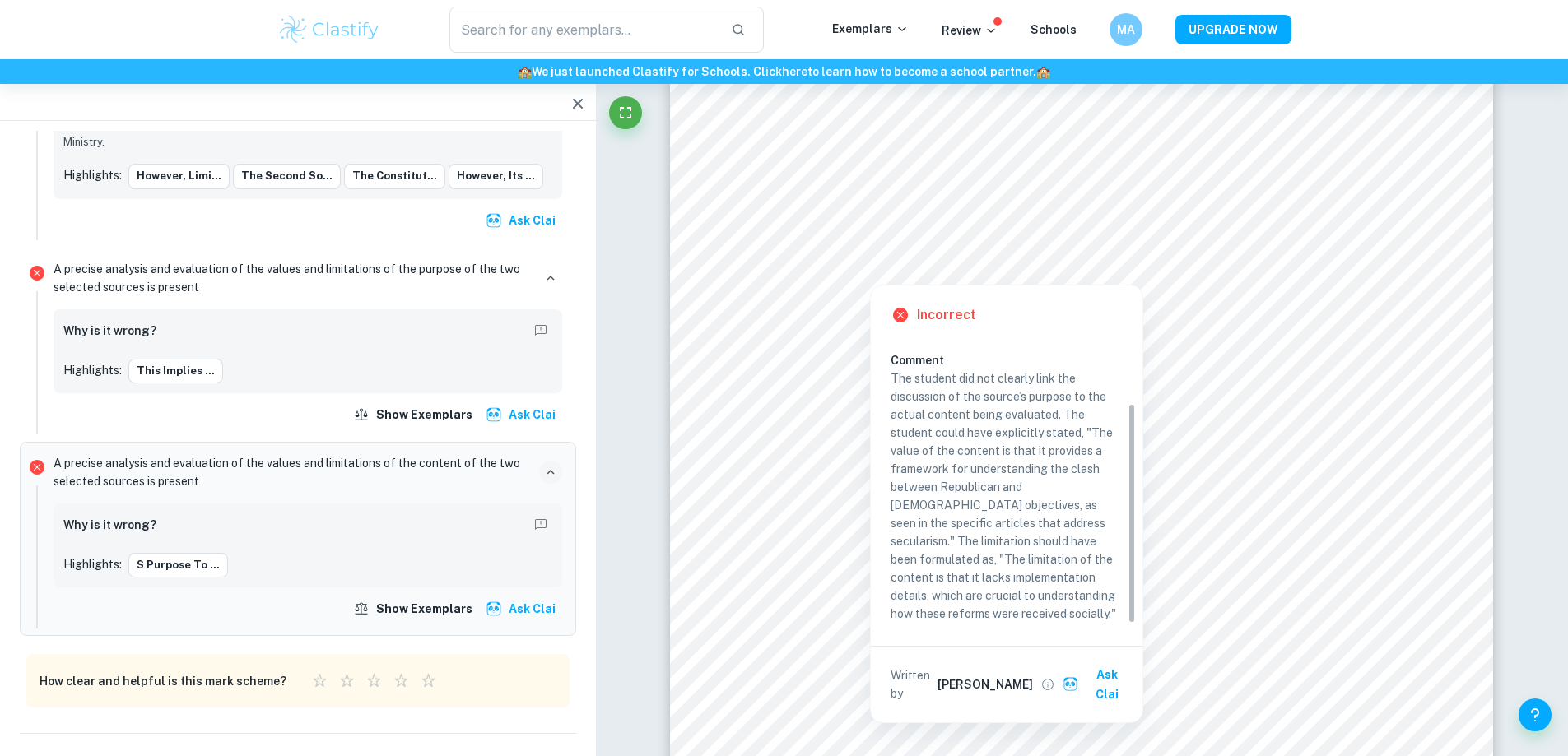
scroll to position [88, 0]
drag, startPoint x: 1131, startPoint y: 399, endPoint x: 1132, endPoint y: 467, distance: 68.0
click at [1132, 467] on div "Criterion A A precise analysis and evaluation of the values and limitations of …" at bounding box center [1013, 482] width 245 height 288
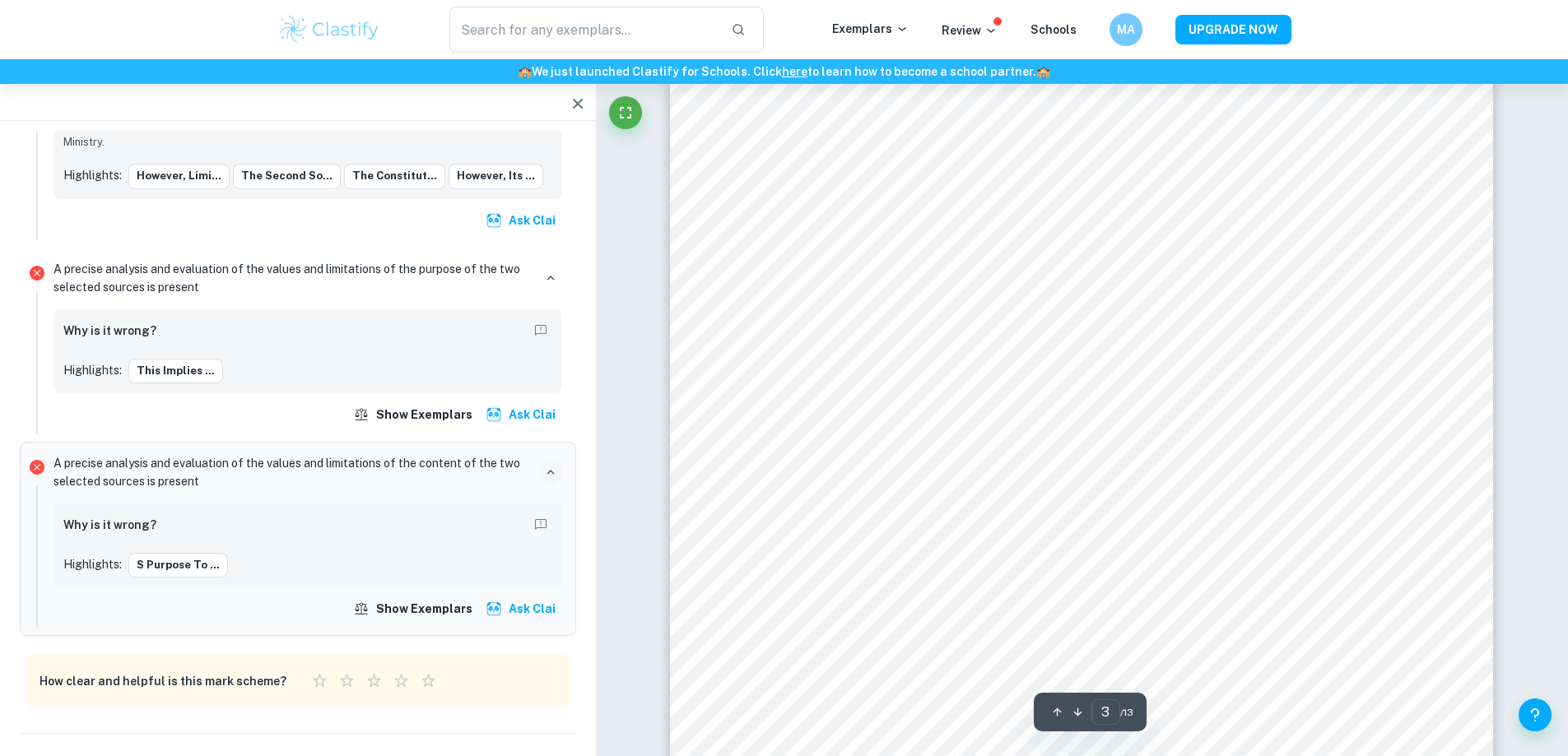
scroll to position [2854, 0]
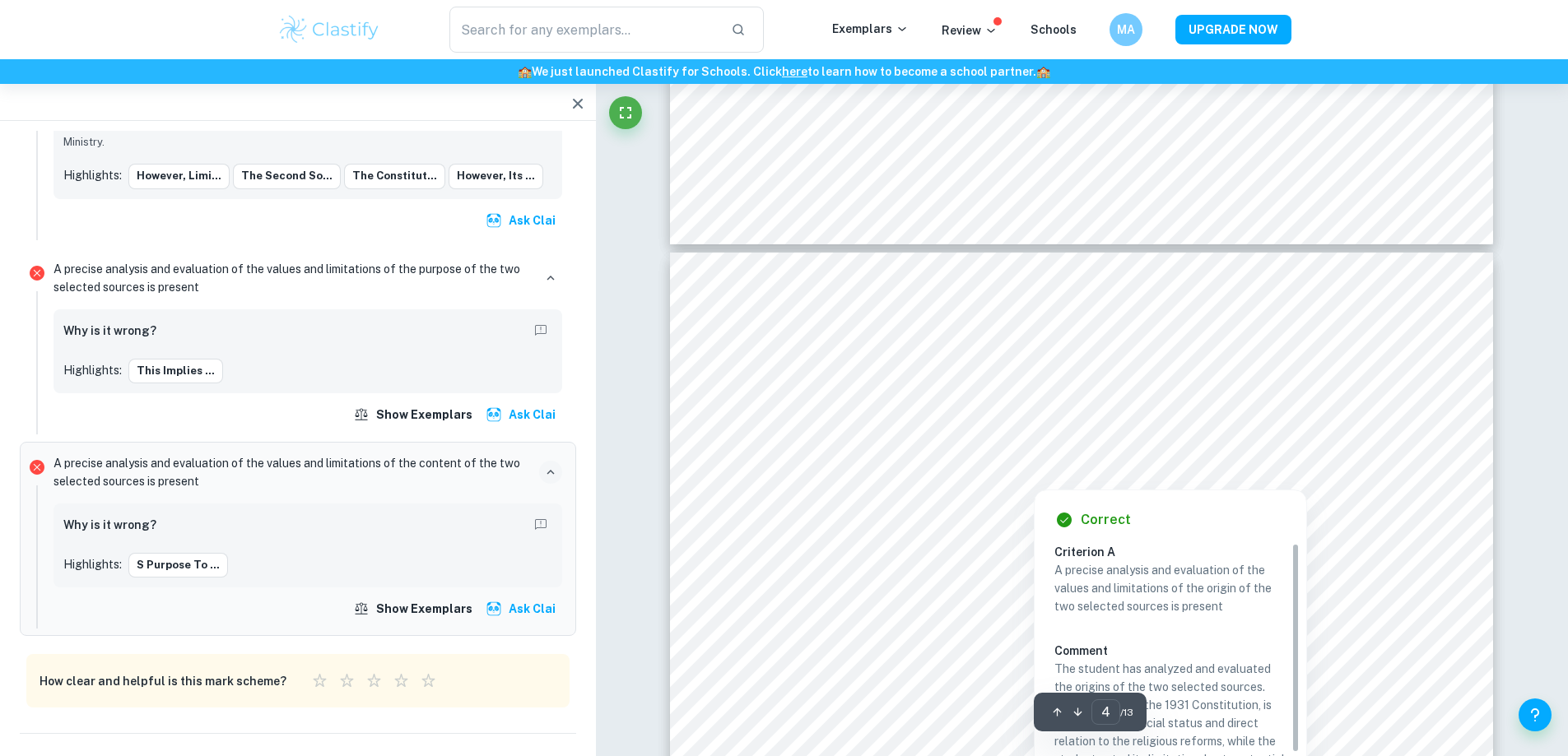
type input "3"
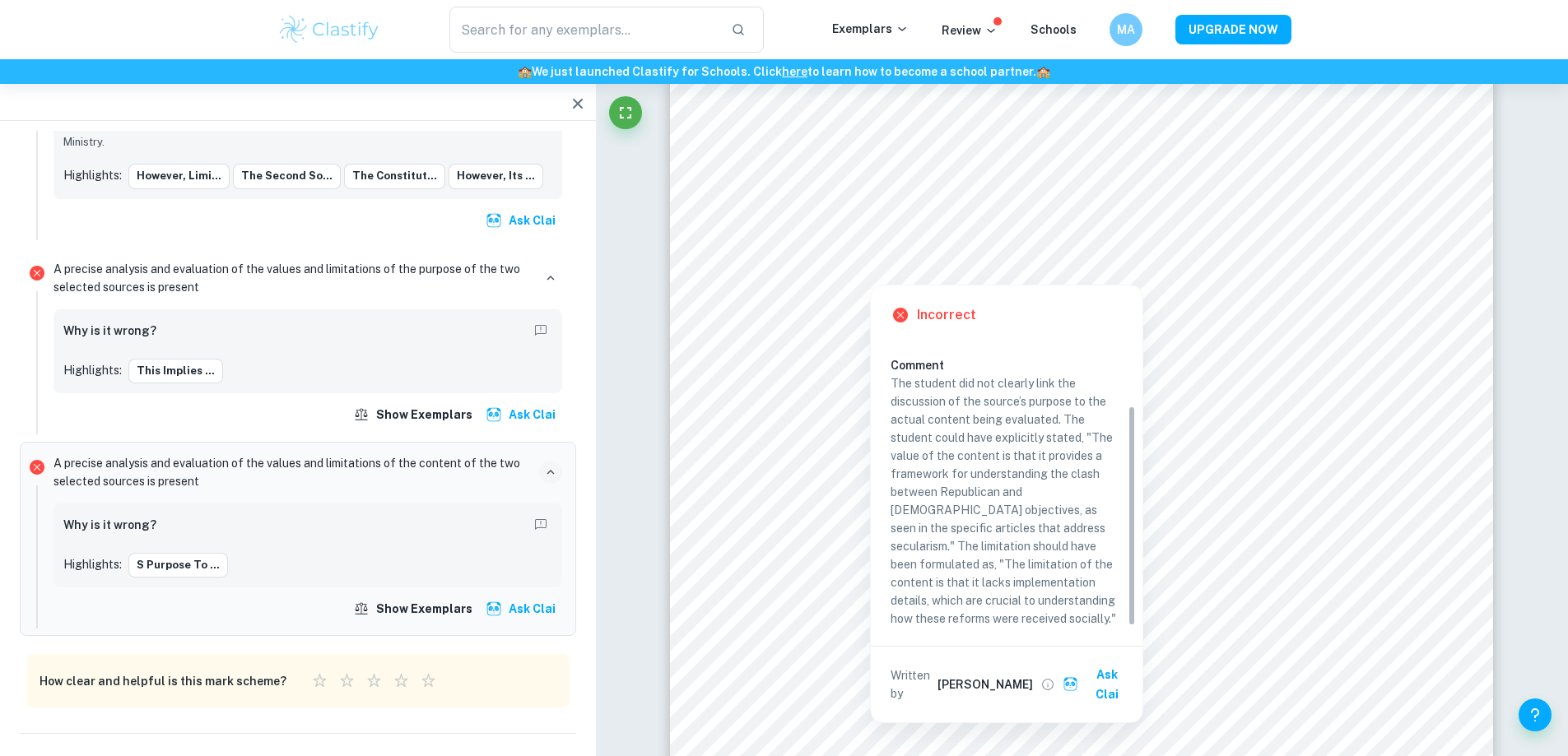
scroll to position [88, 0]
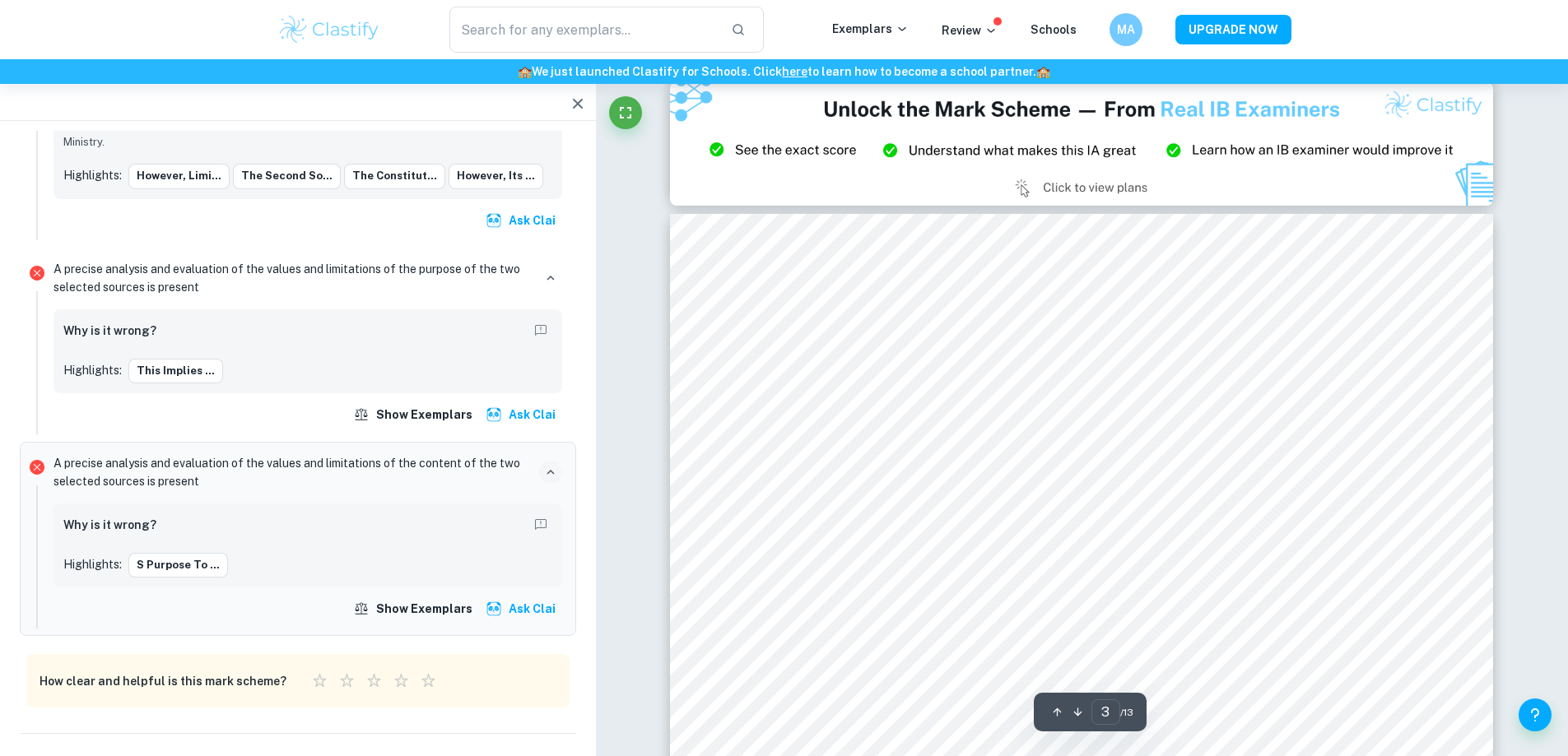
scroll to position [2469, 0]
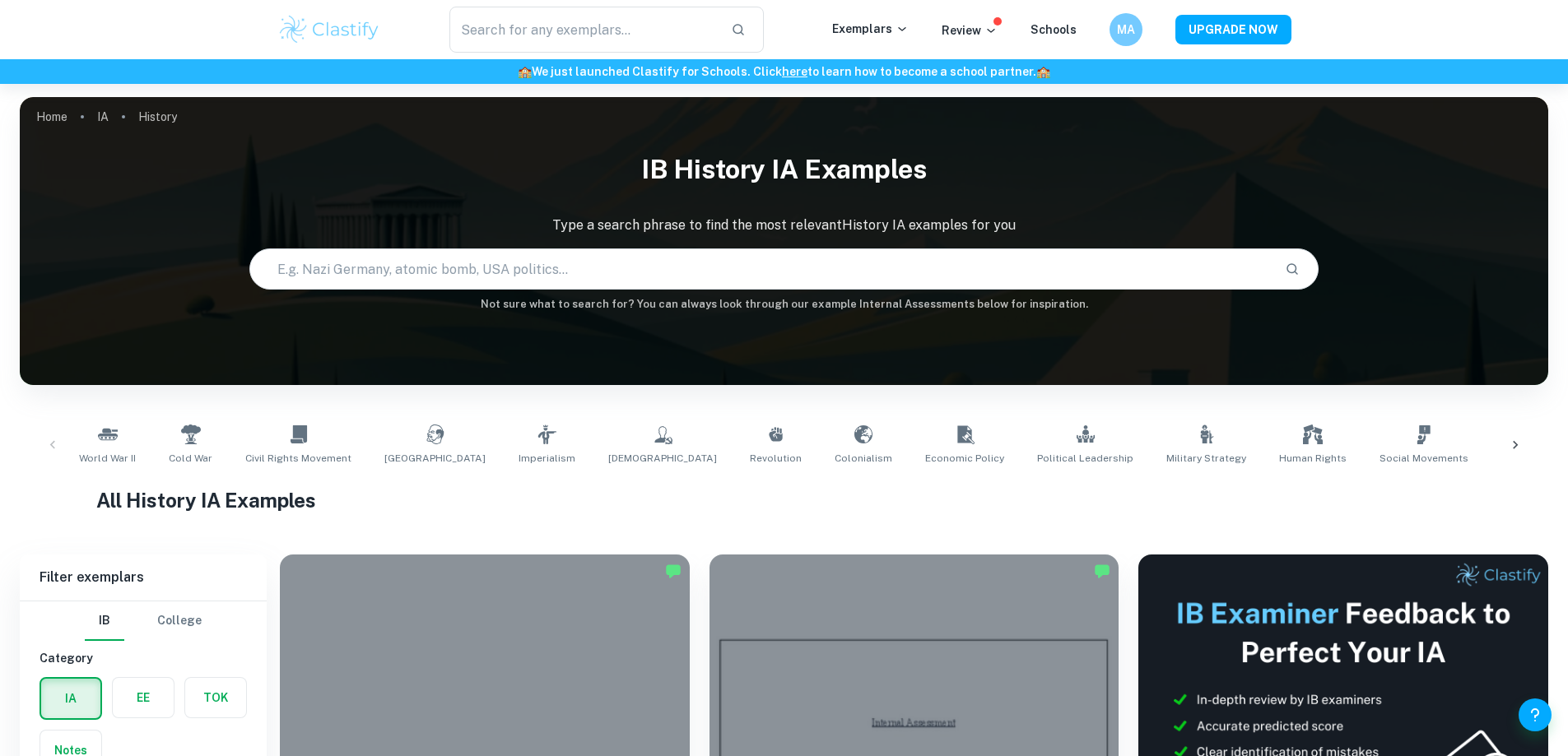
click at [710, 555] on div at bounding box center [915, 708] width 410 height 307
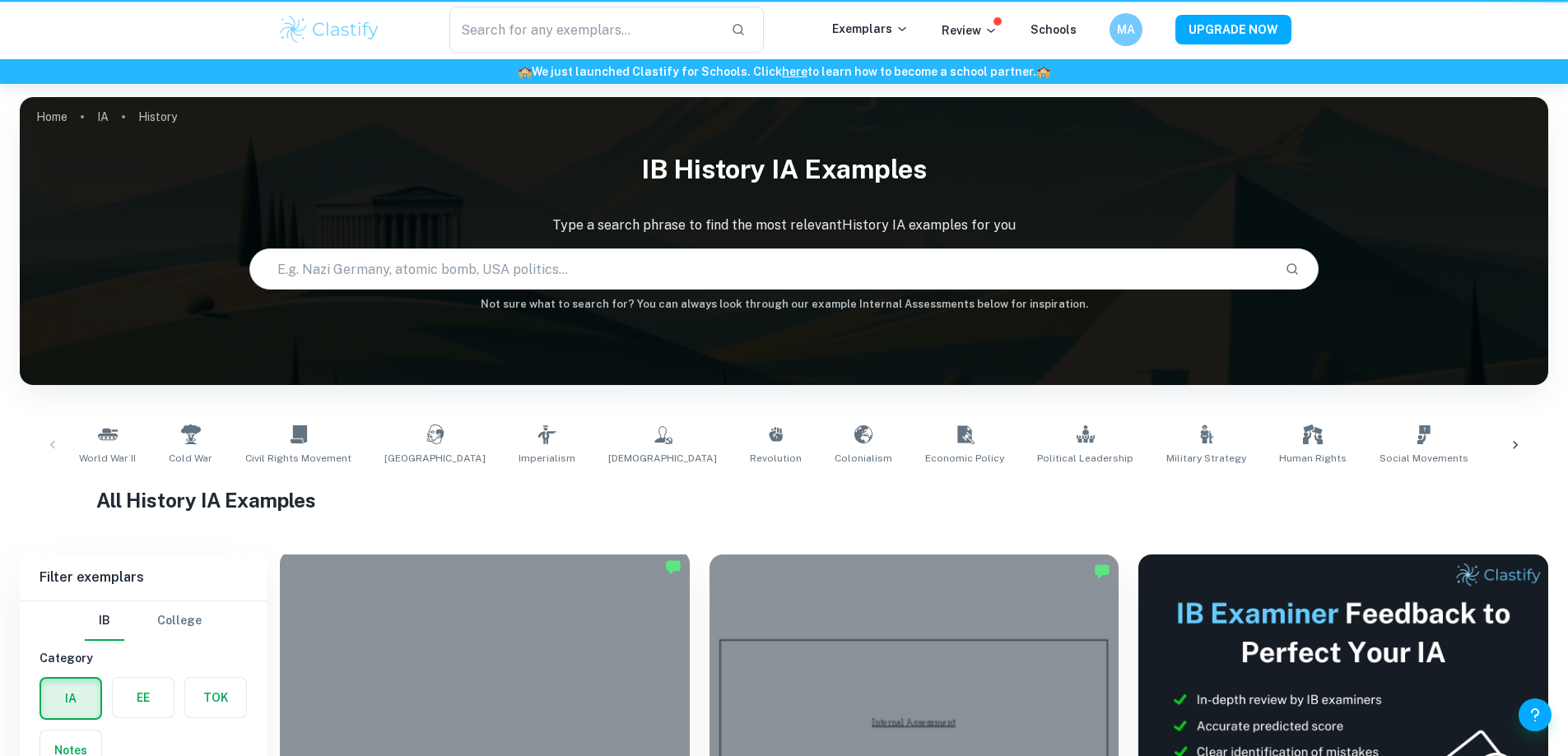
scroll to position [192, 0]
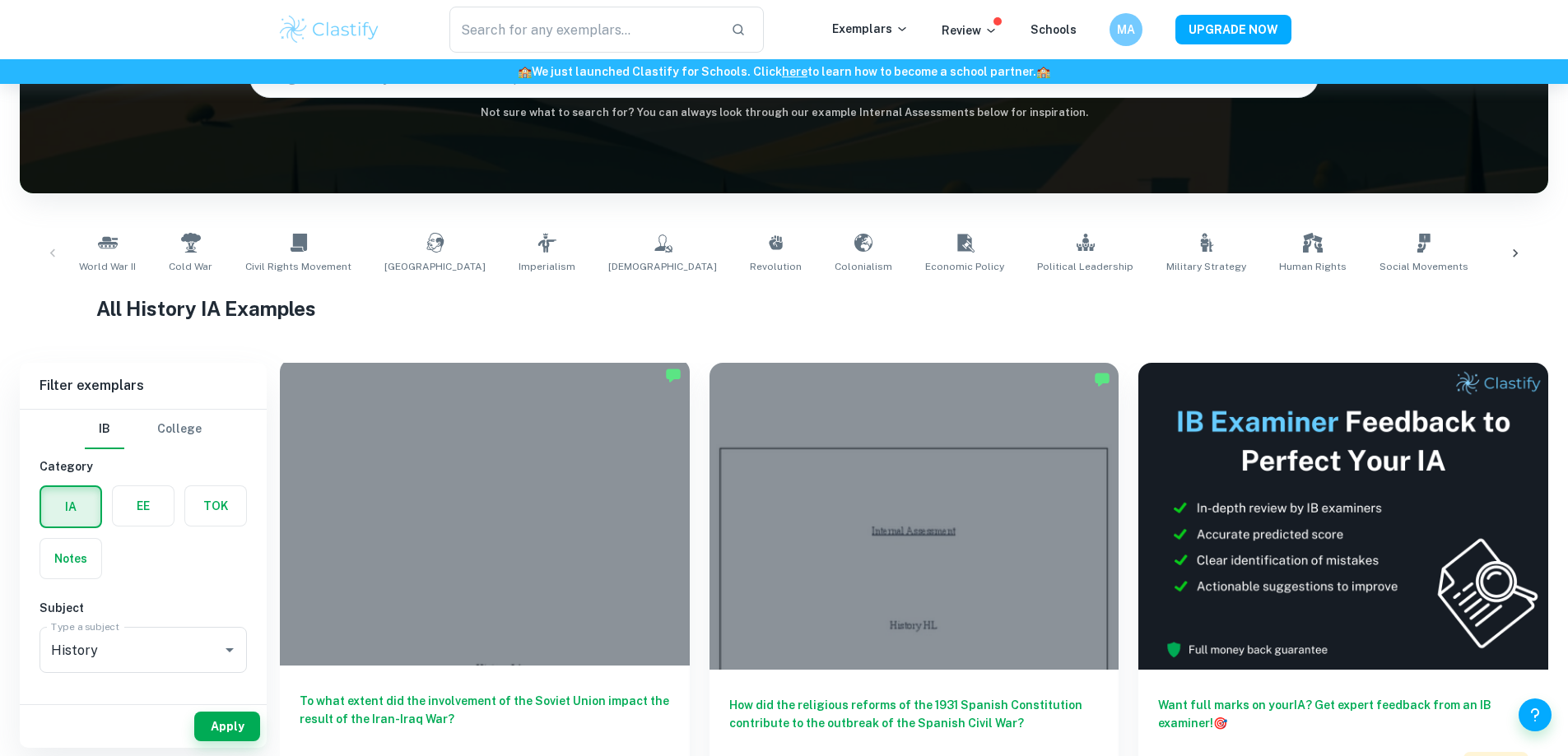
click at [533, 499] on div at bounding box center [484, 512] width 410 height 307
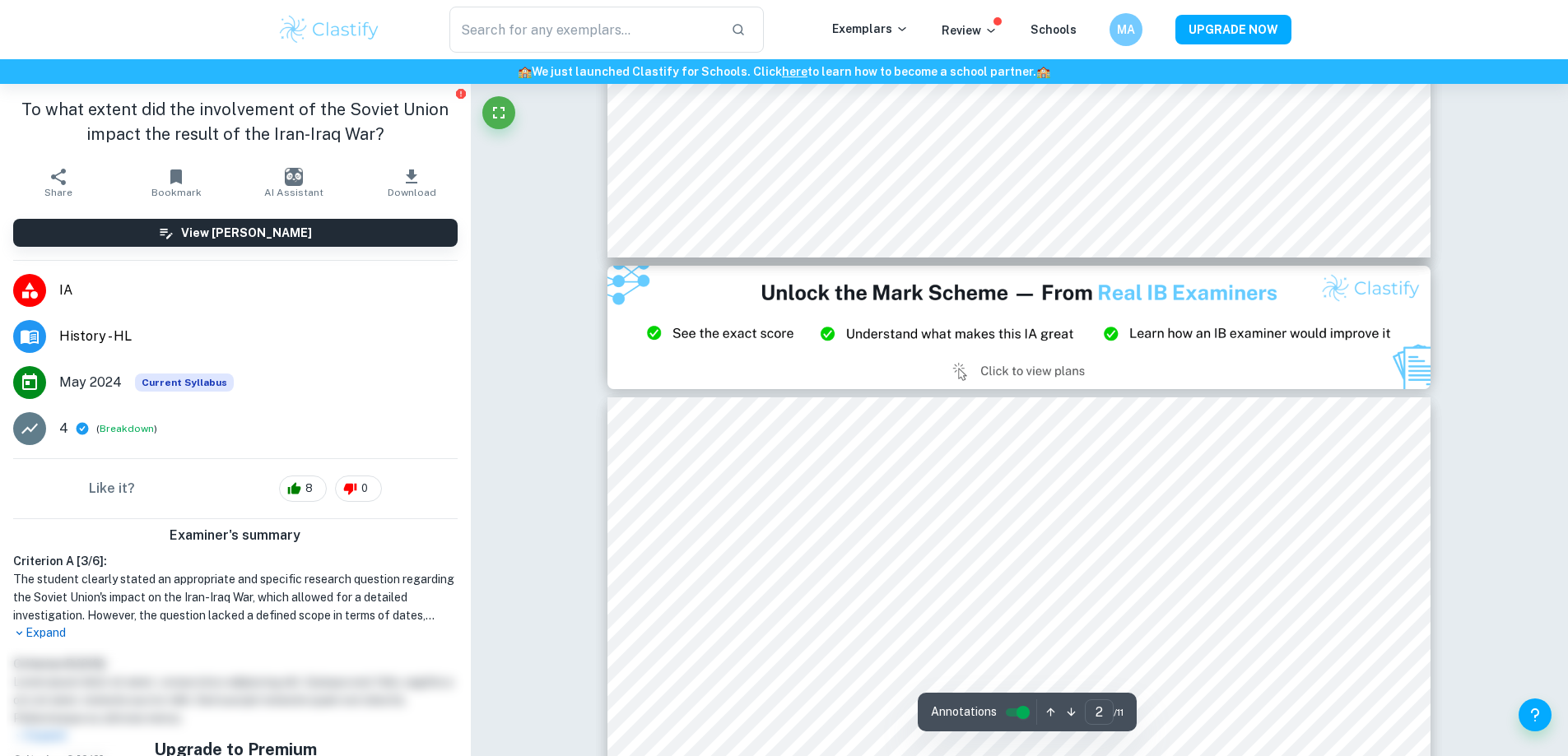
type input "3"
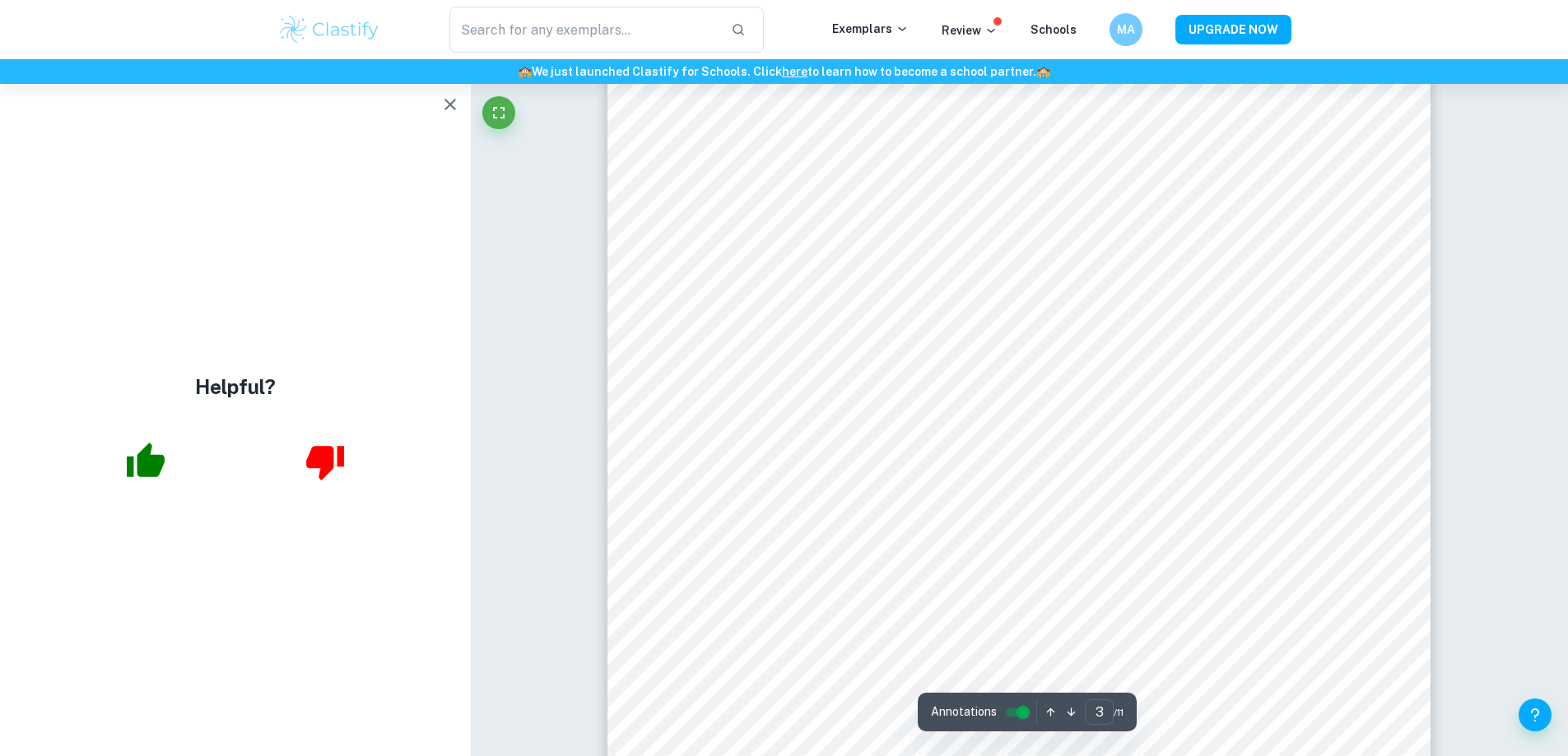
scroll to position [2688, 0]
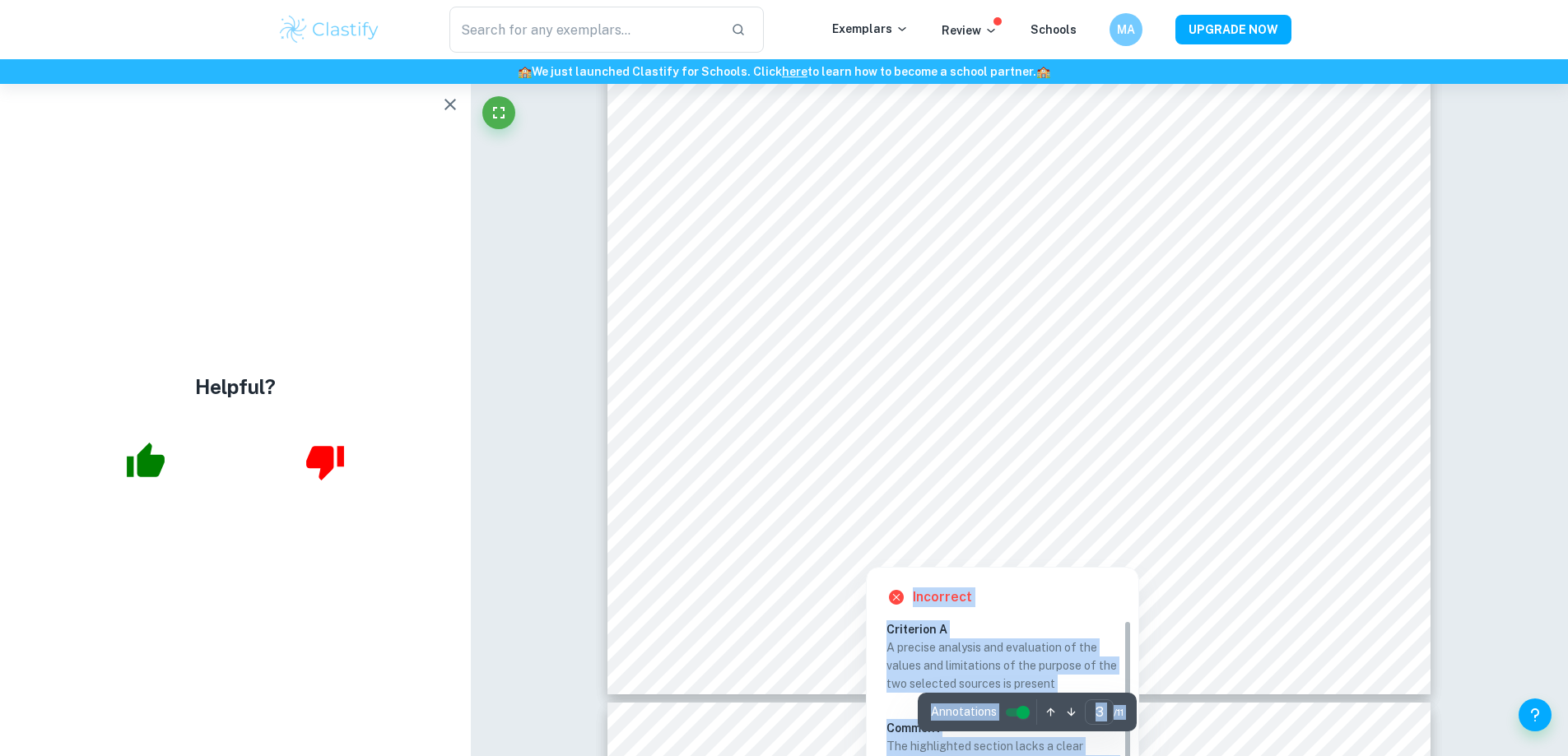
click at [905, 480] on div at bounding box center [1009, 480] width 610 height 59
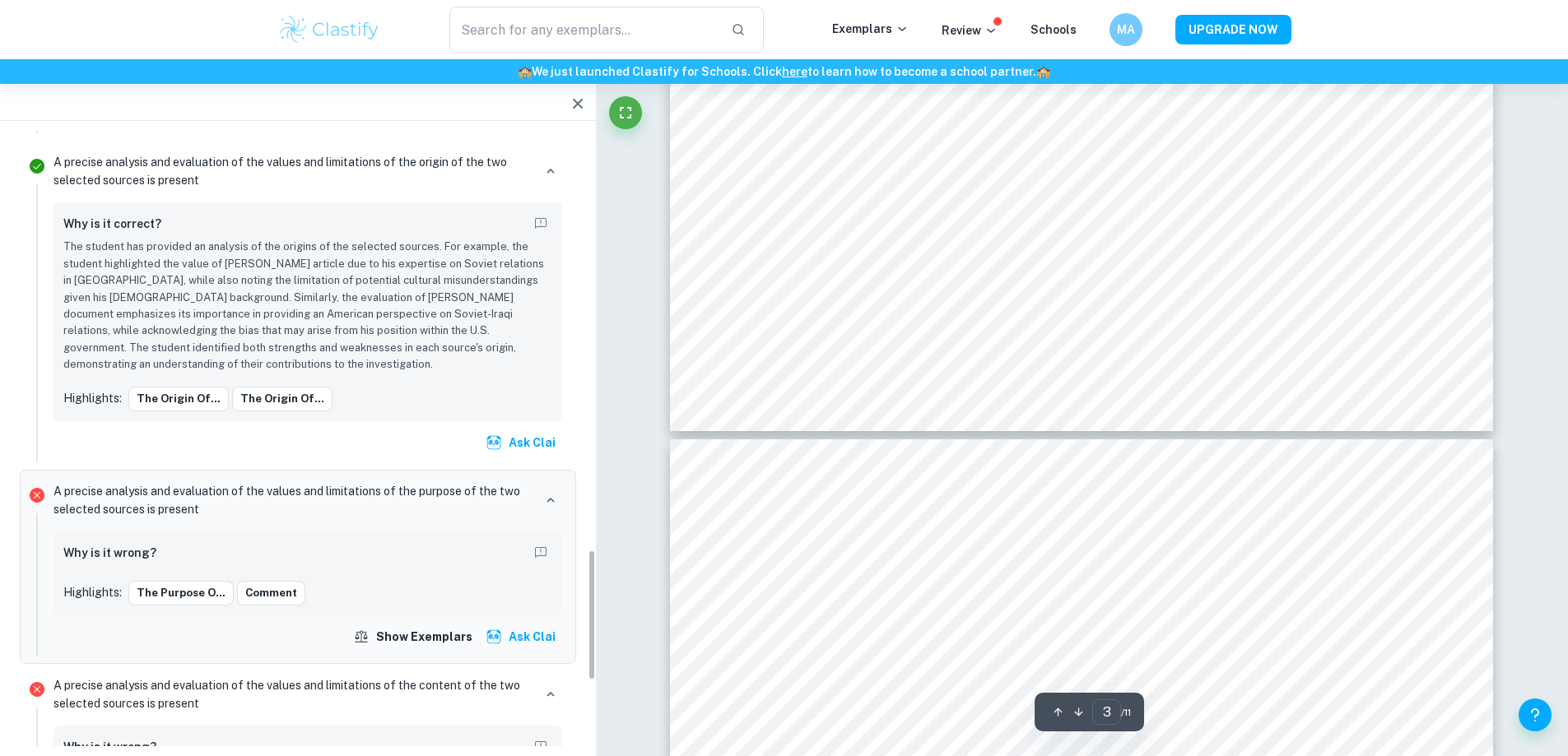
scroll to position [1965, 0]
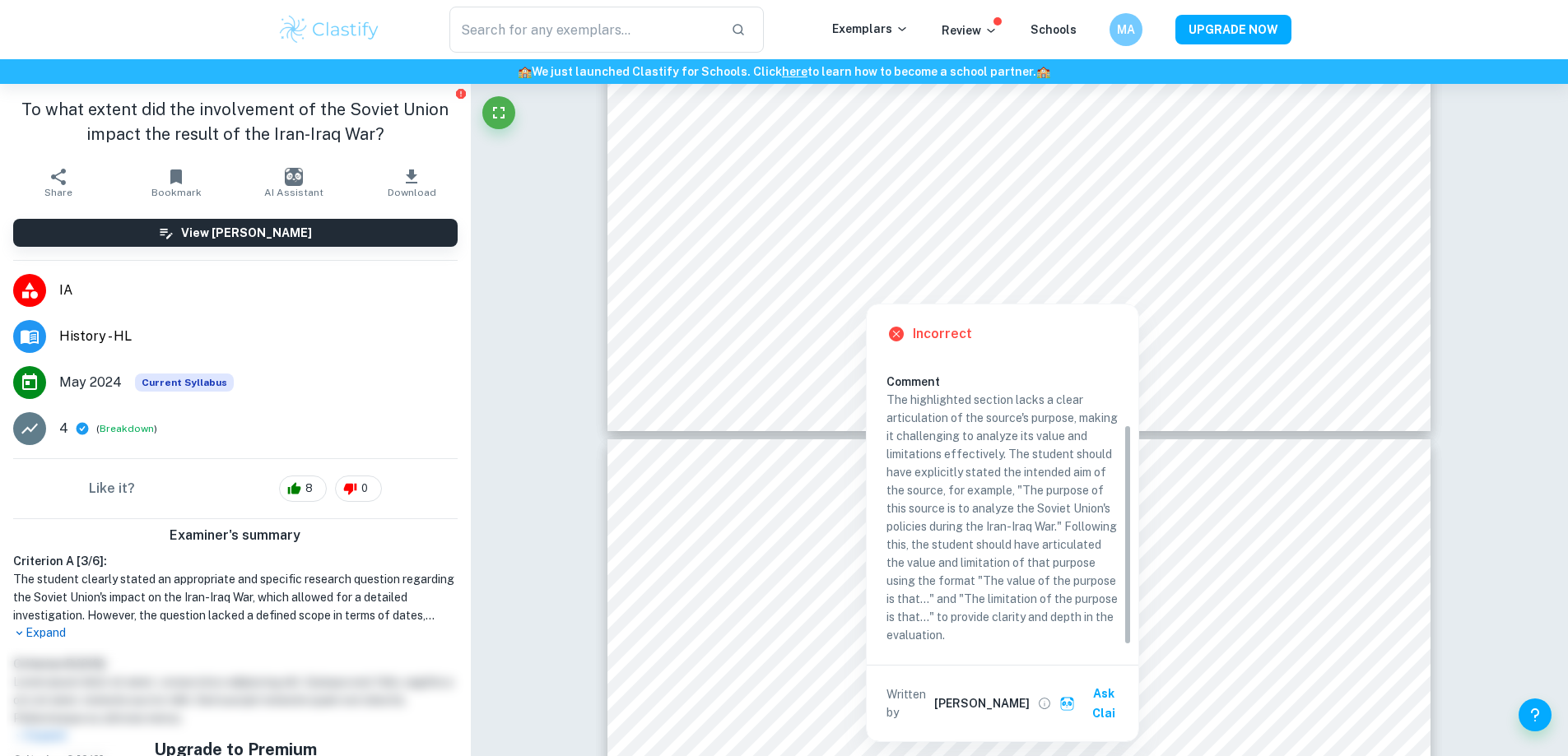
scroll to position [88, 0]
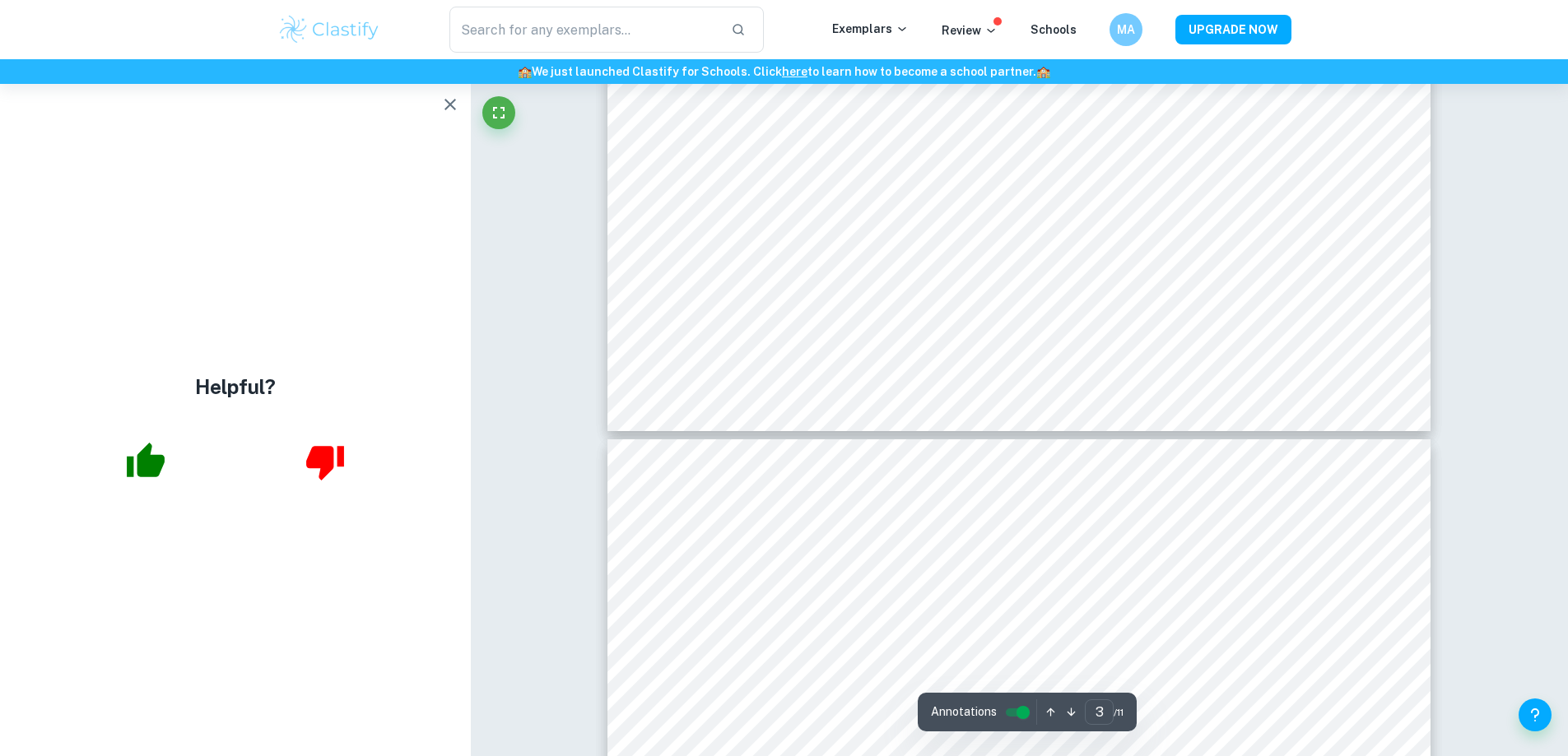
click at [166, 461] on icon "button" at bounding box center [145, 462] width 41 height 41
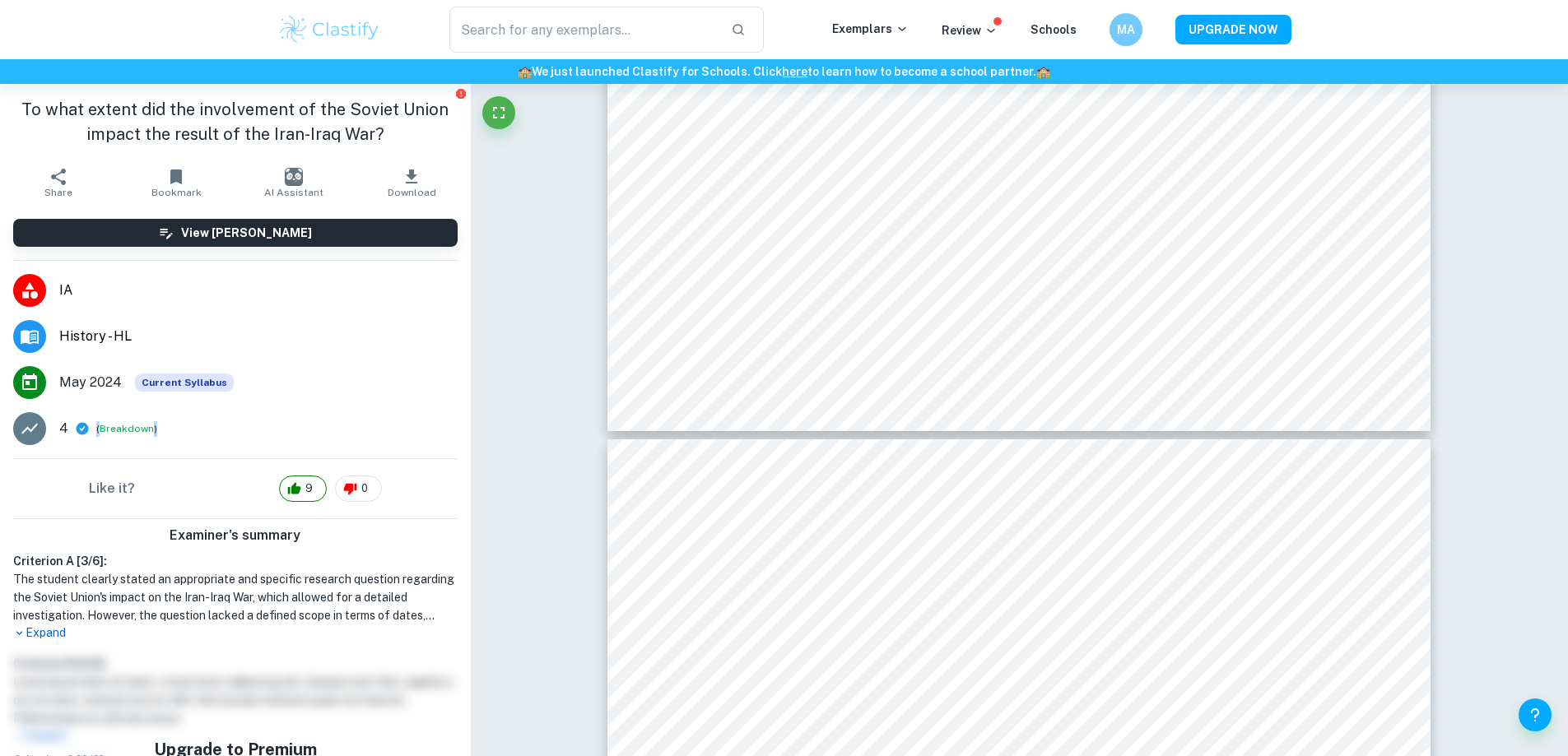
drag, startPoint x: 88, startPoint y: 438, endPoint x: 189, endPoint y: 425, distance: 101.8
click at [187, 425] on div "4 ( Breakdown )" at bounding box center [258, 428] width 399 height 20
click at [204, 421] on div "4 ( Breakdown )" at bounding box center [258, 428] width 399 height 20
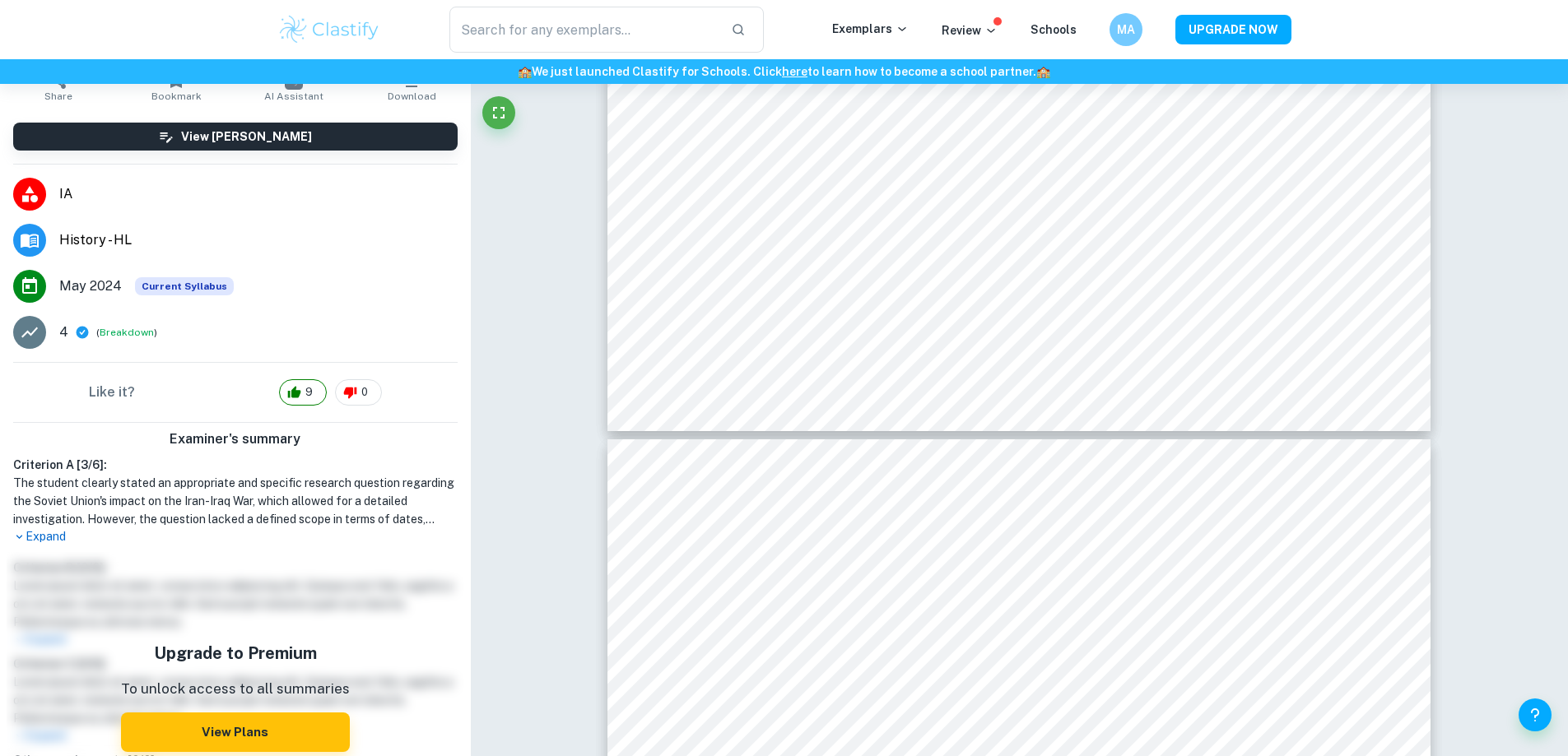
scroll to position [192, 0]
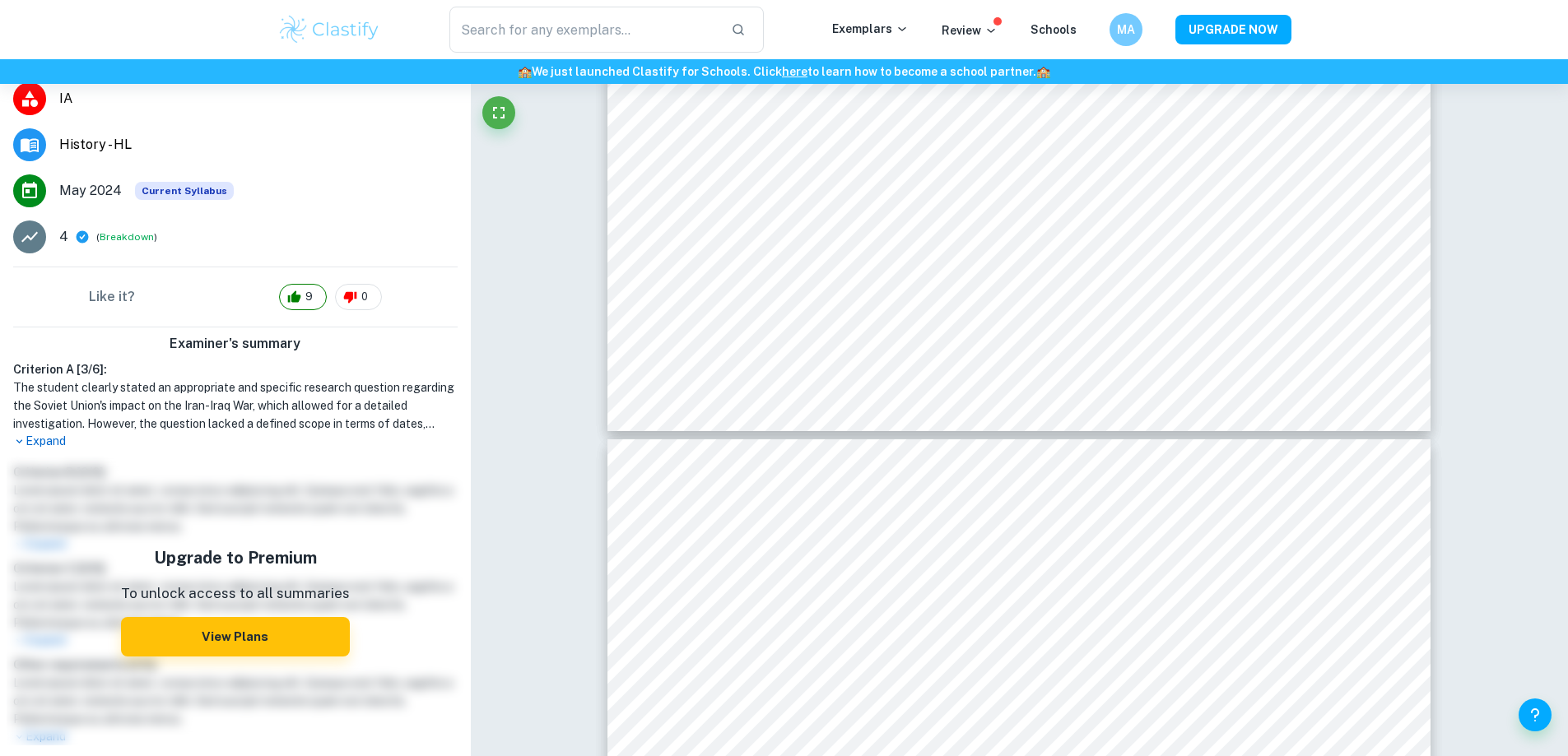
click at [63, 456] on div "Upgrade to Premium To unlock access to all summaries View Plans" at bounding box center [236, 601] width 457 height 289
click at [64, 442] on p "Expand" at bounding box center [235, 442] width 444 height 18
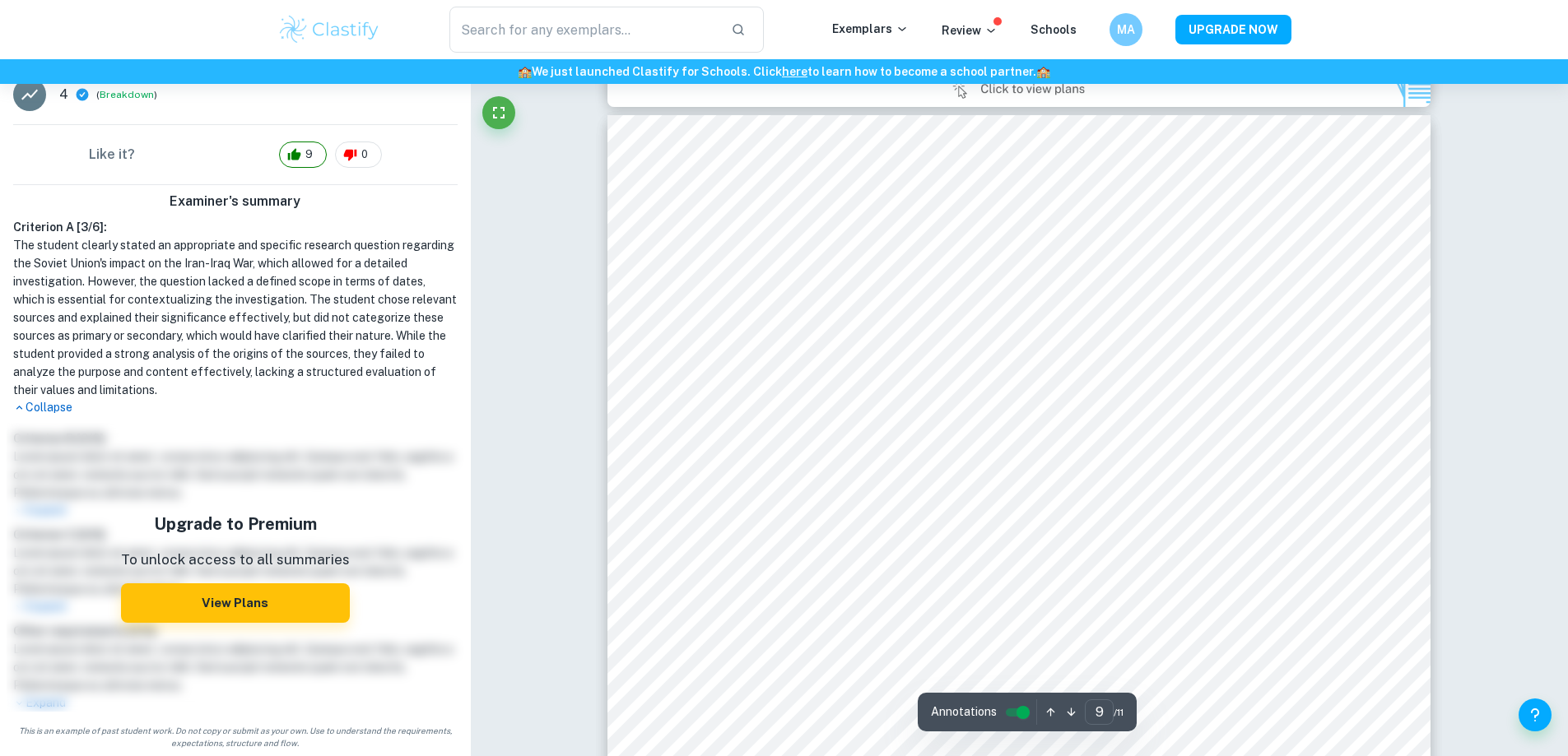
scroll to position [8833, 0]
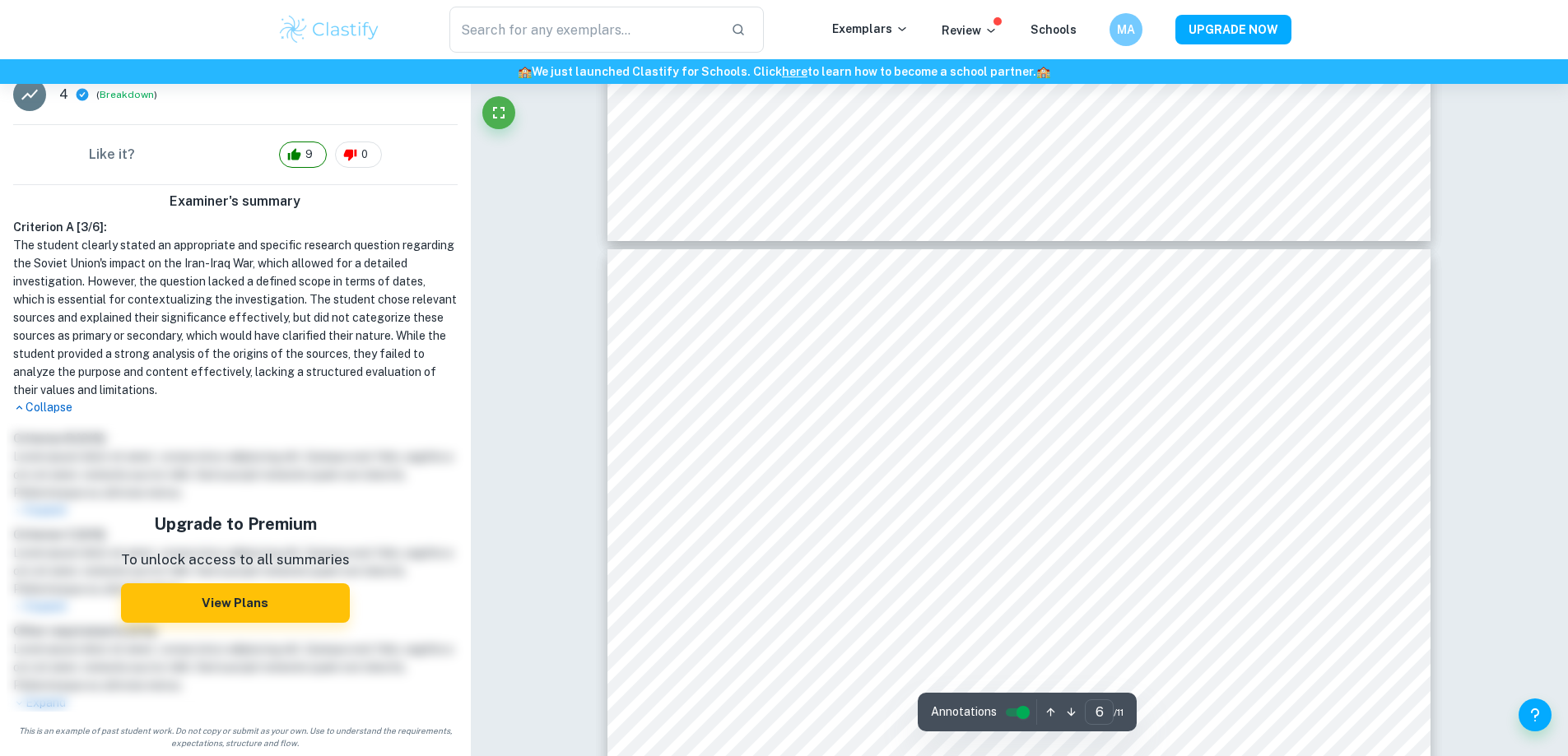
type input "5"
